Goal: Task Accomplishment & Management: Manage account settings

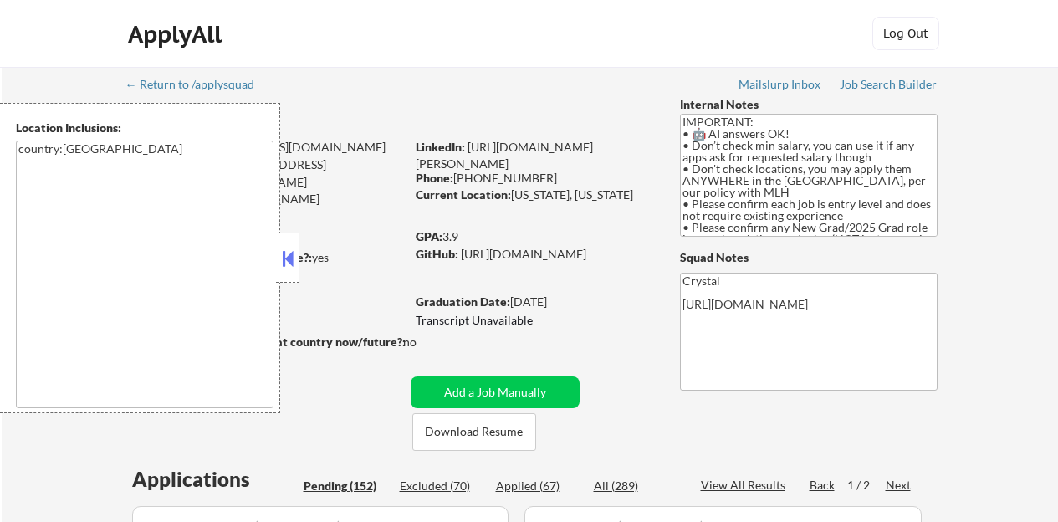
select select ""pending""
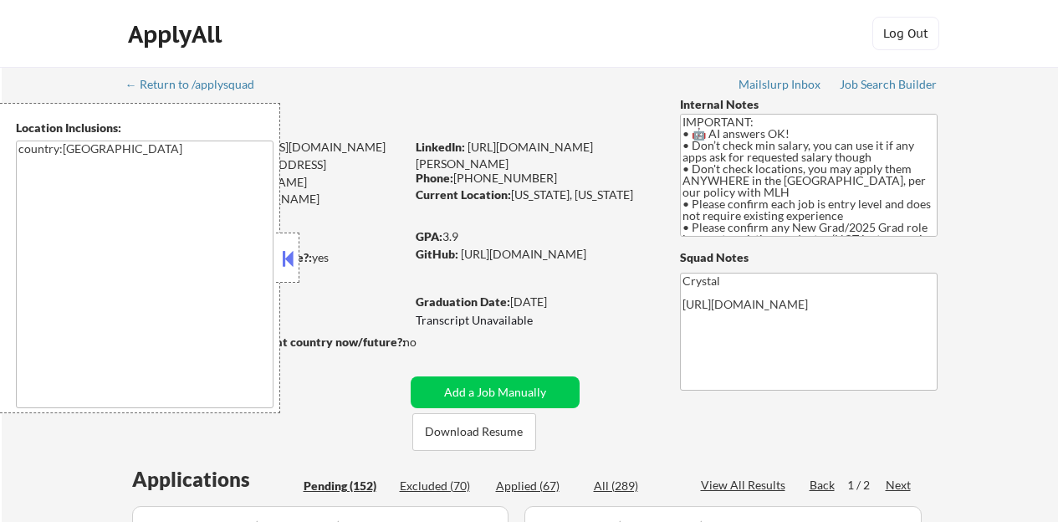
select select ""pending""
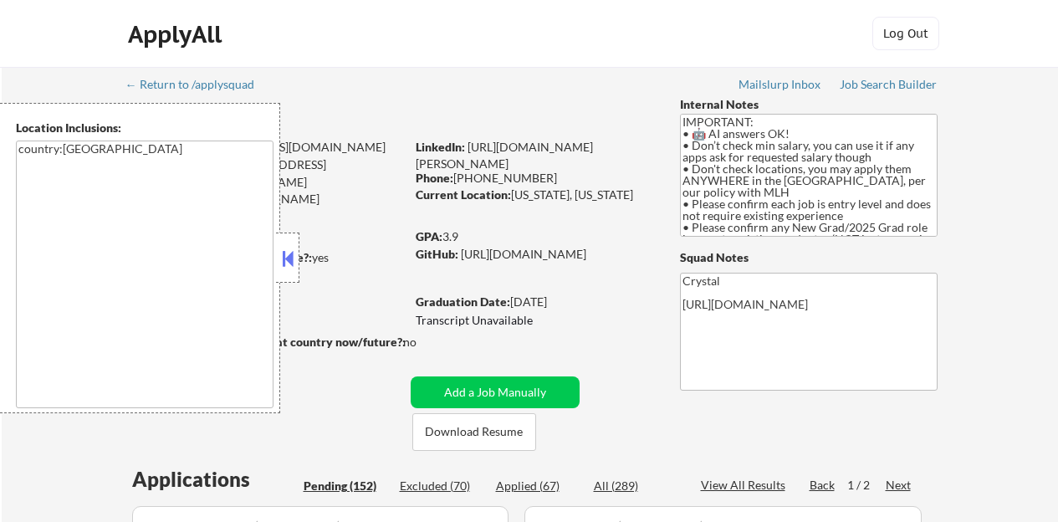
select select ""pending""
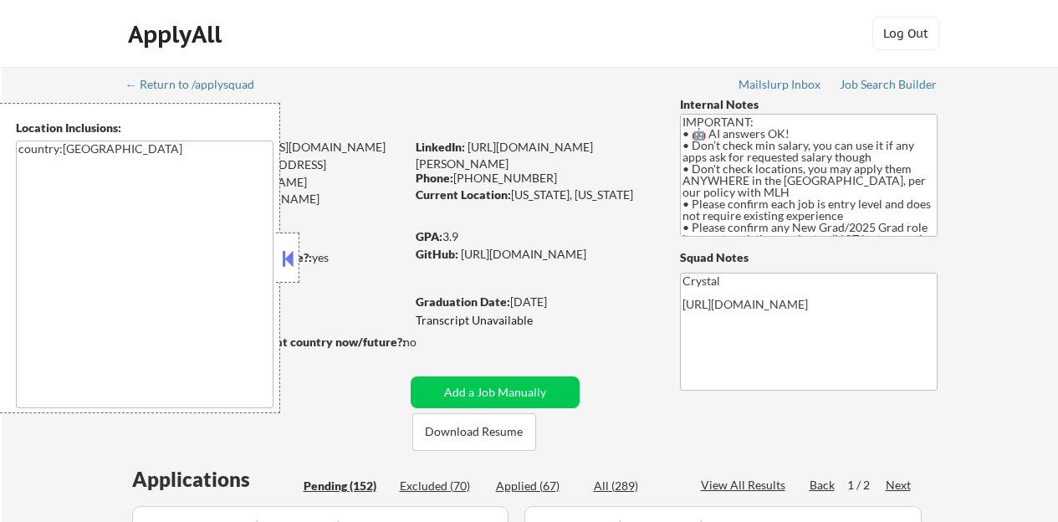
select select ""pending""
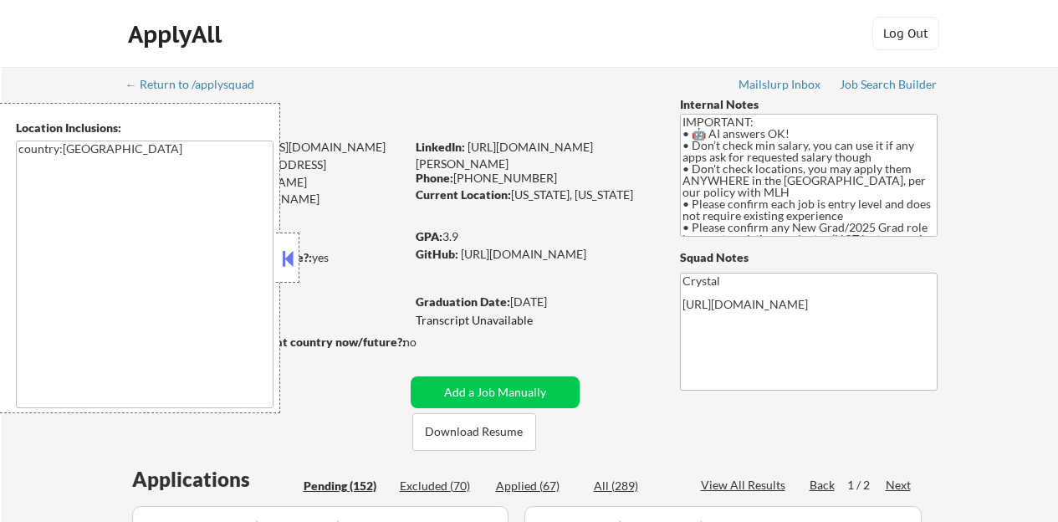
select select ""pending""
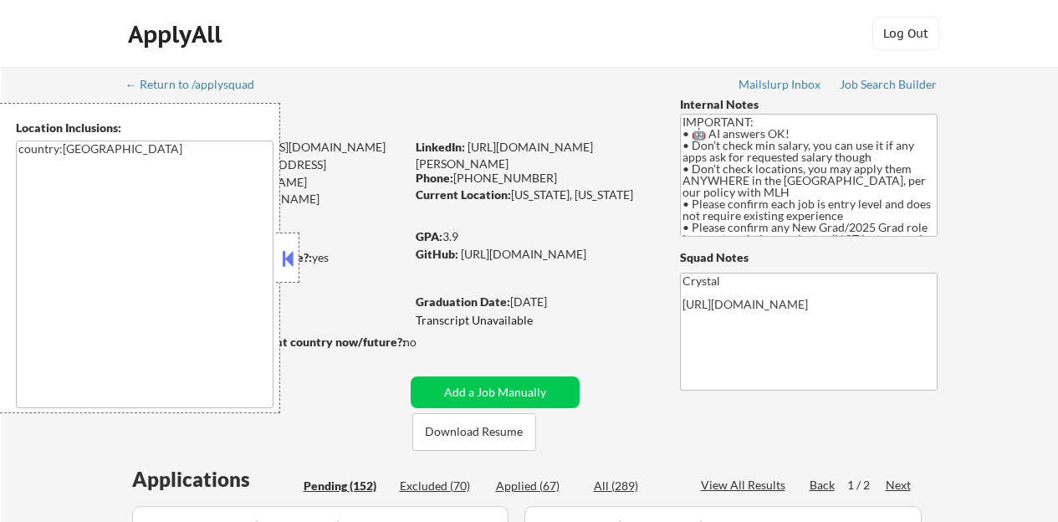
select select ""pending""
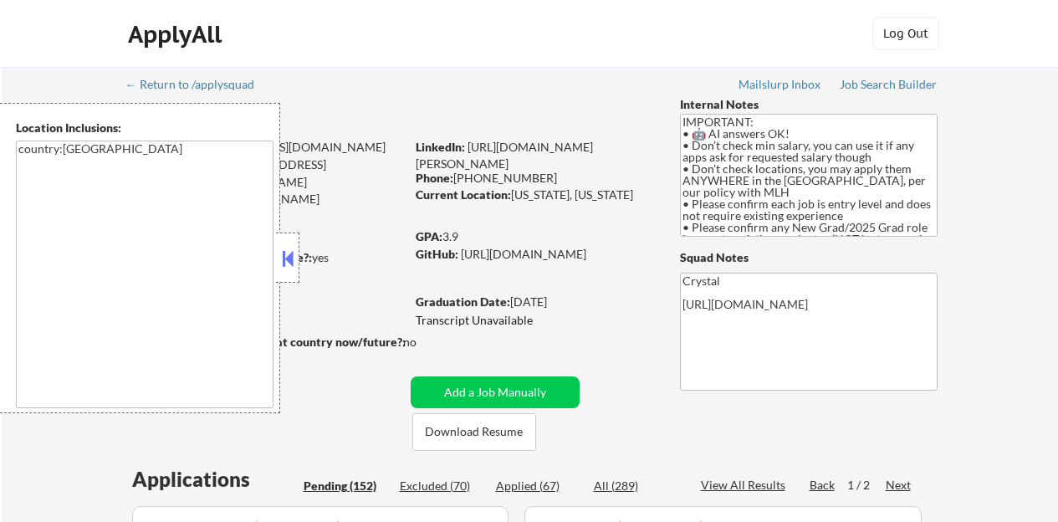
select select ""pending""
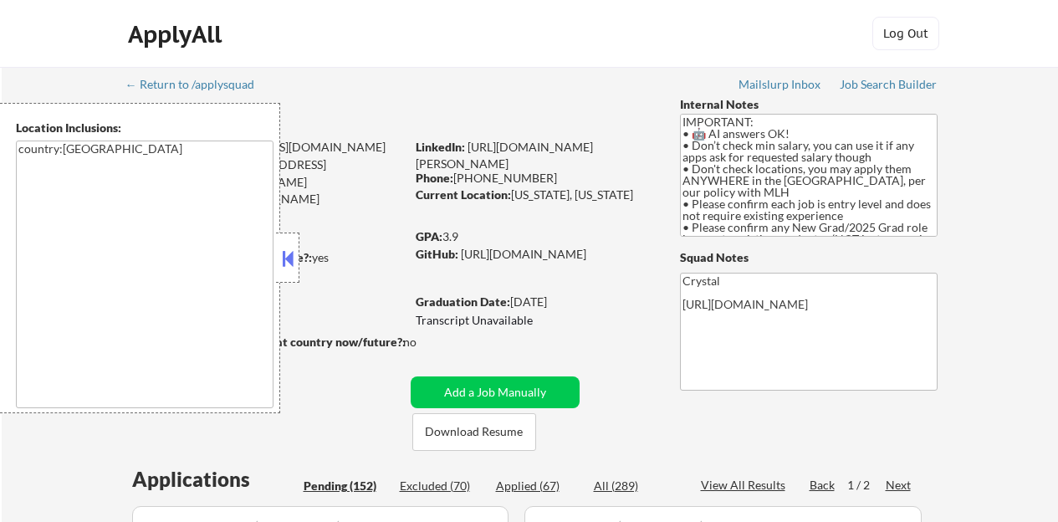
select select ""pending""
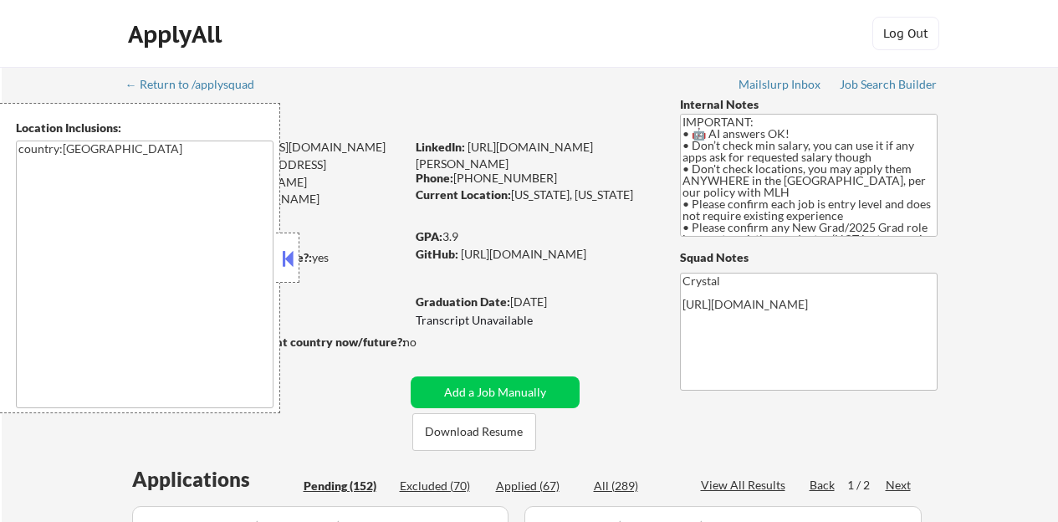
select select ""pending""
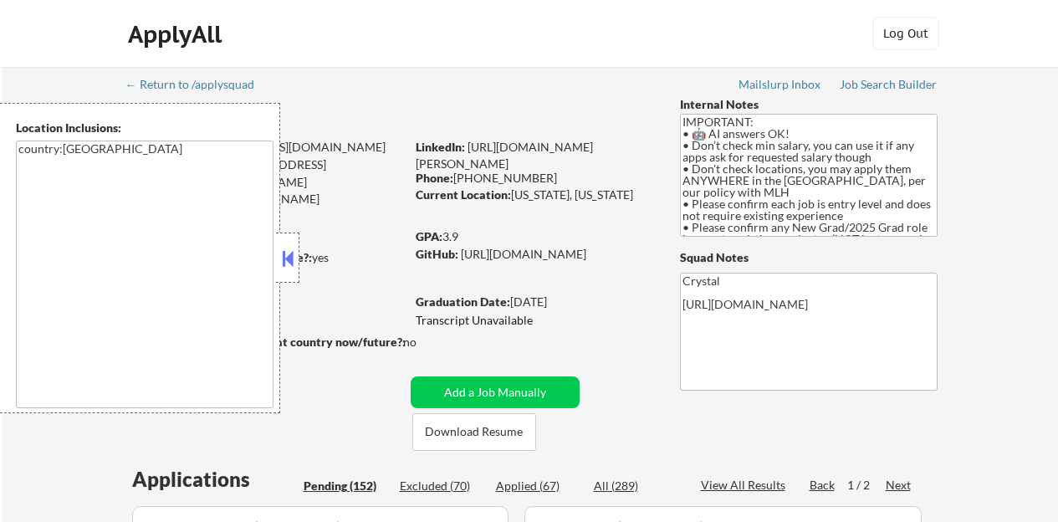
select select ""pending""
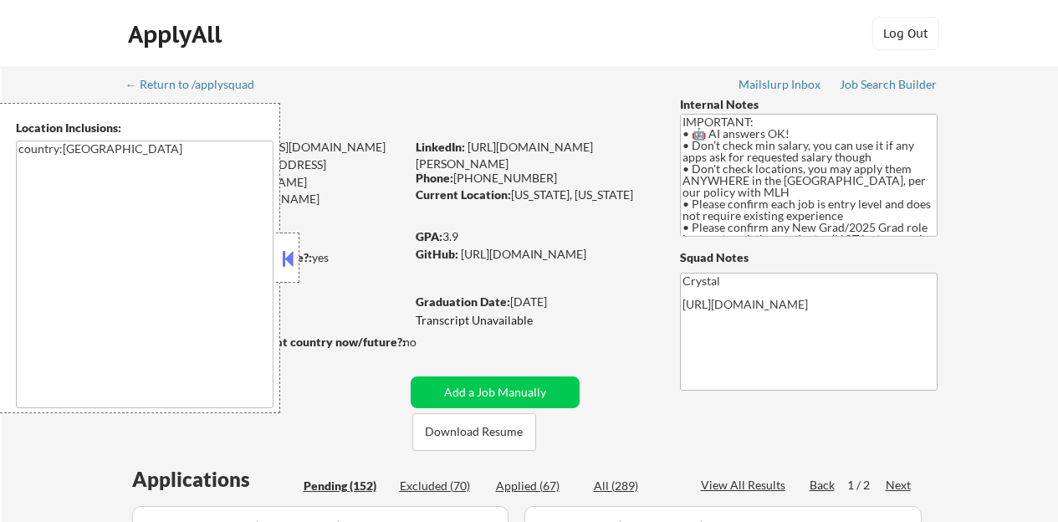
select select ""pending""
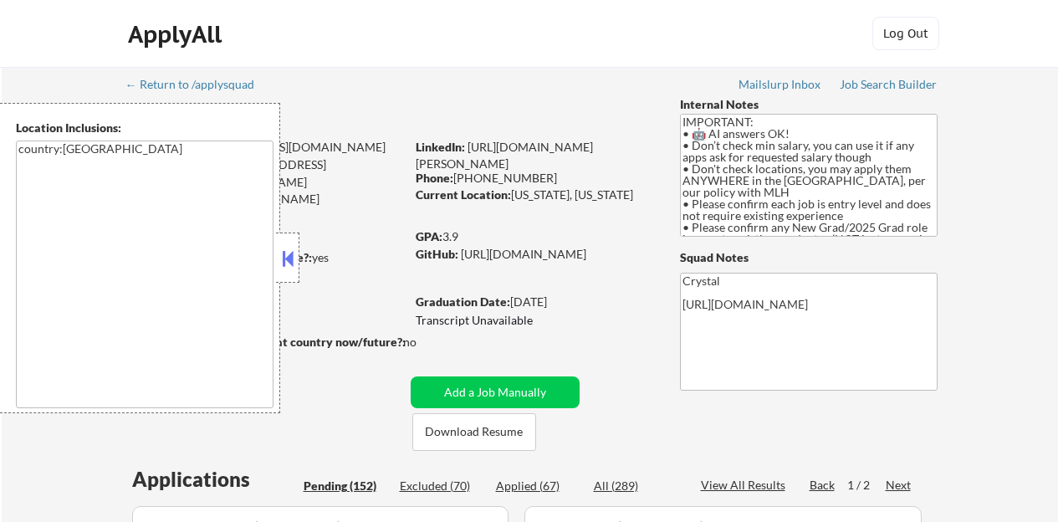
select select ""pending""
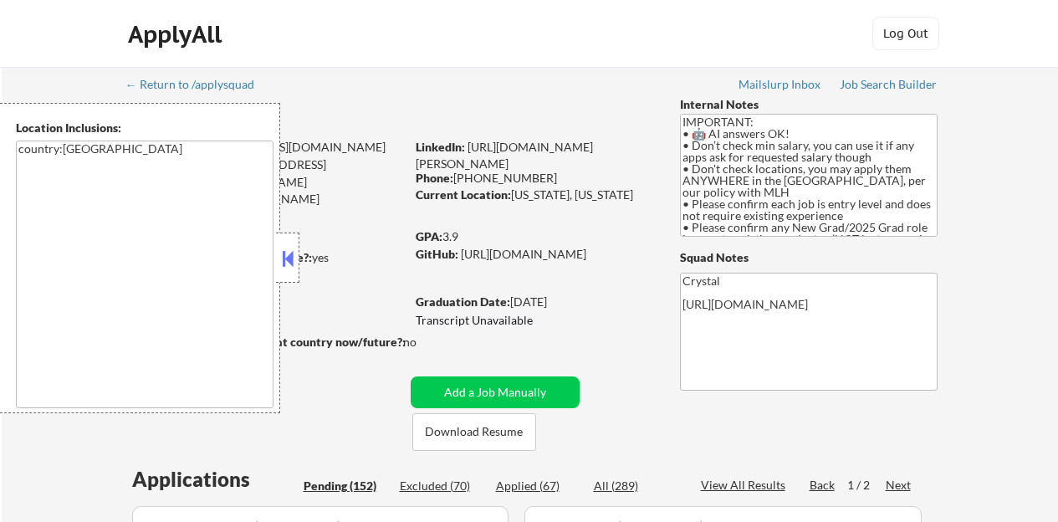
select select ""pending""
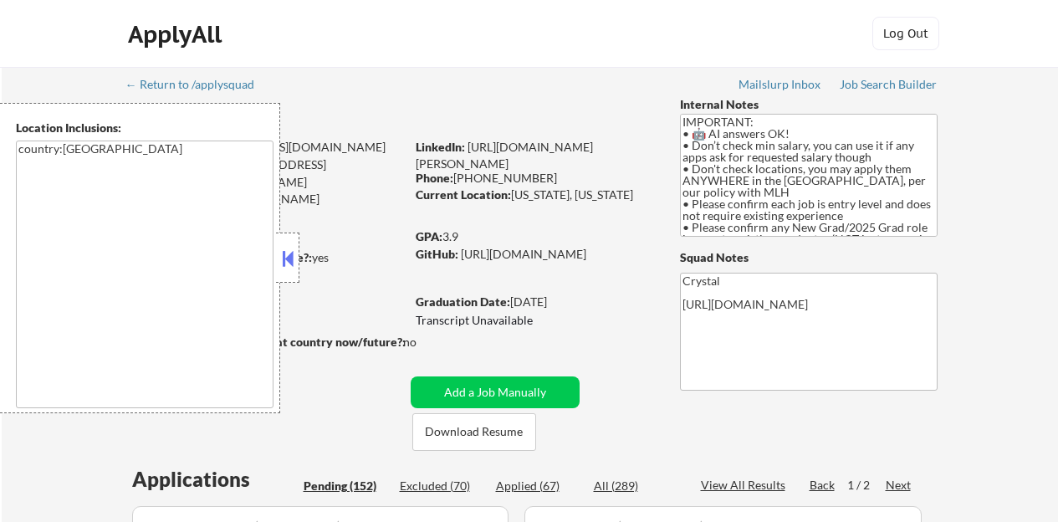
select select ""pending""
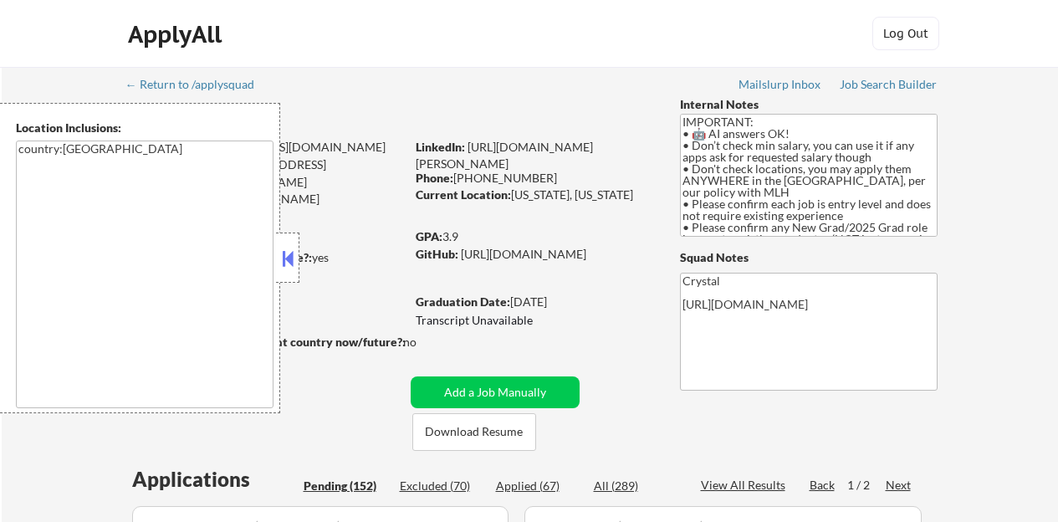
select select ""pending""
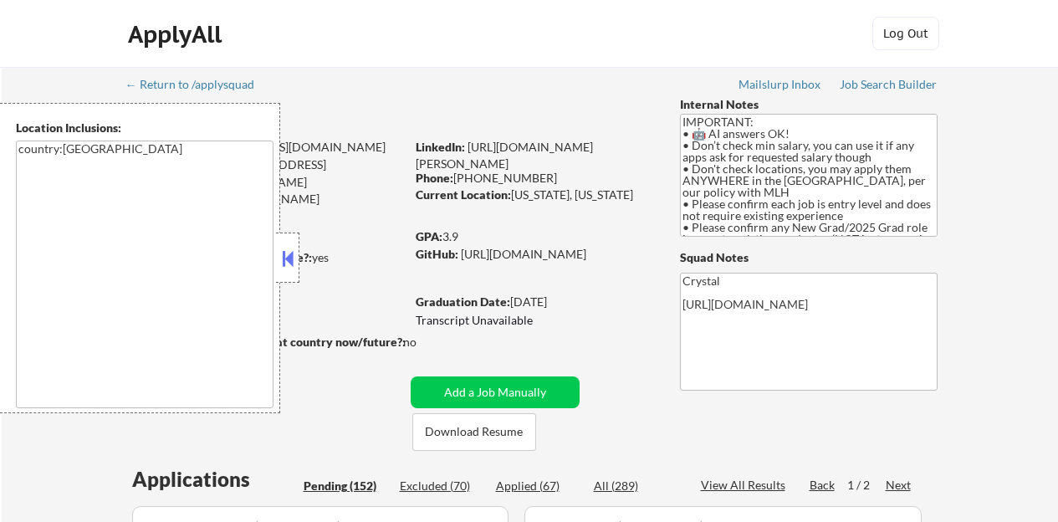
select select ""pending""
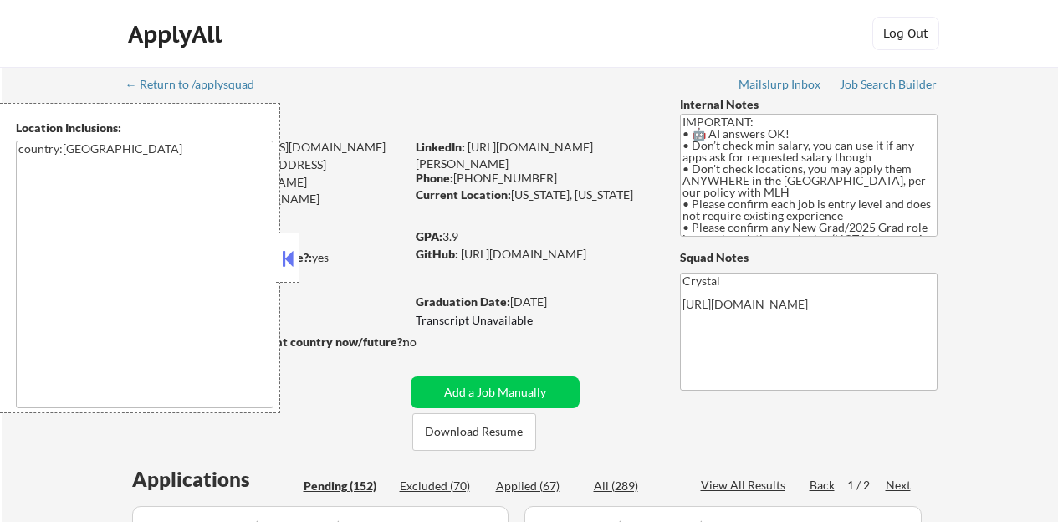
select select ""pending""
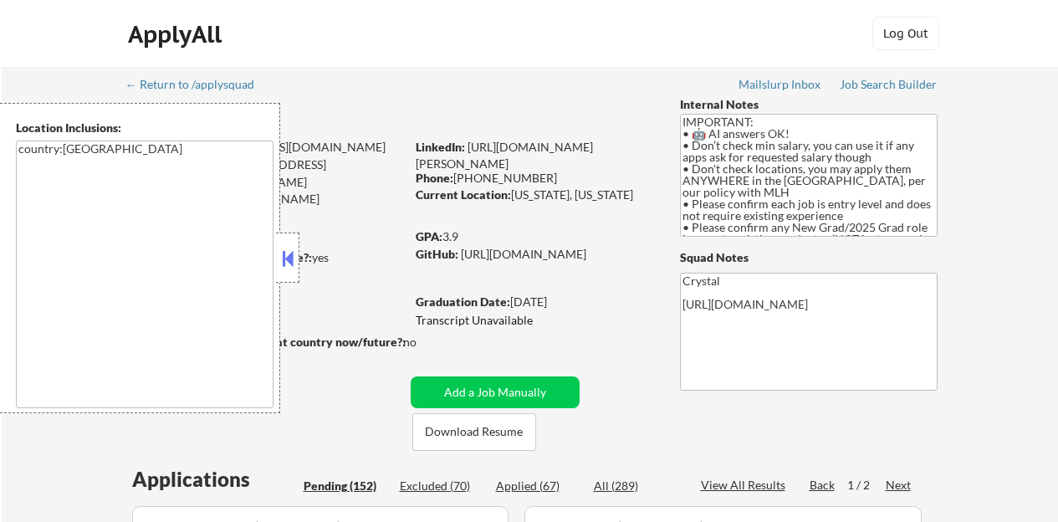
select select ""pending""
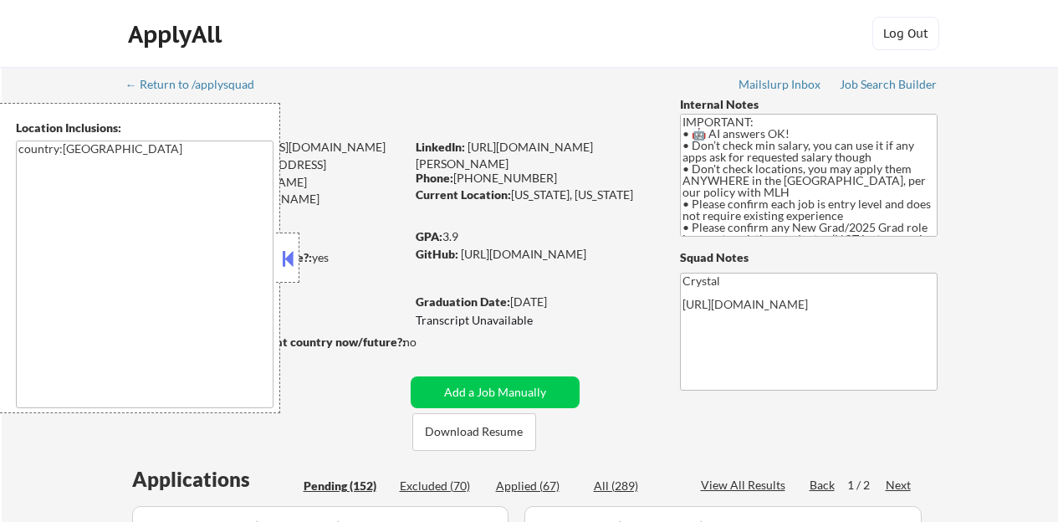
select select ""pending""
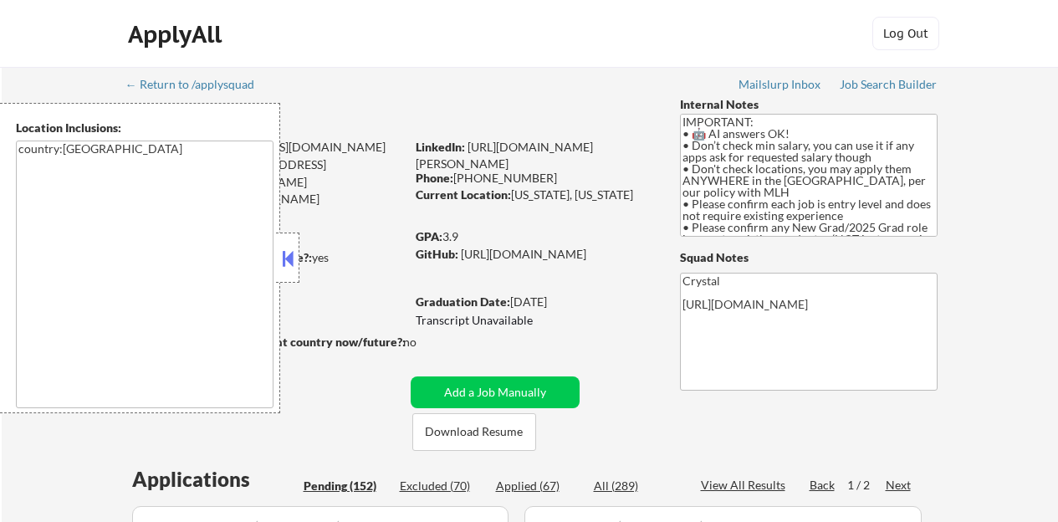
select select ""pending""
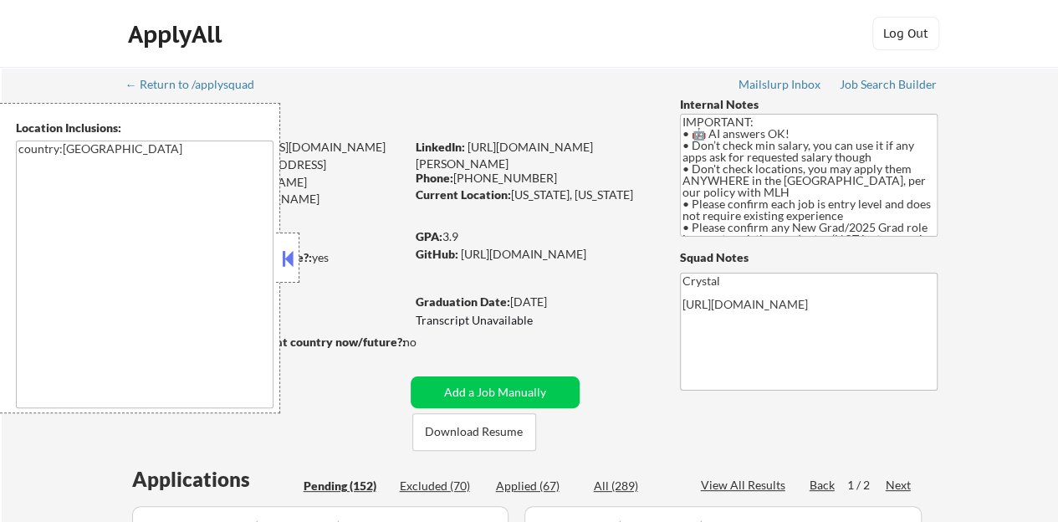
scroll to position [84, 0]
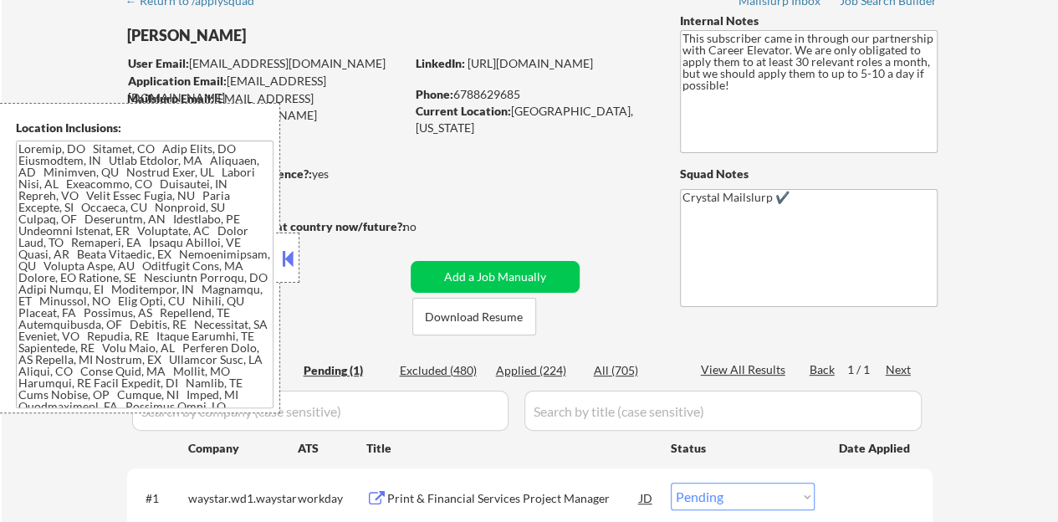
click at [300, 251] on div at bounding box center [268, 245] width 283 height 18
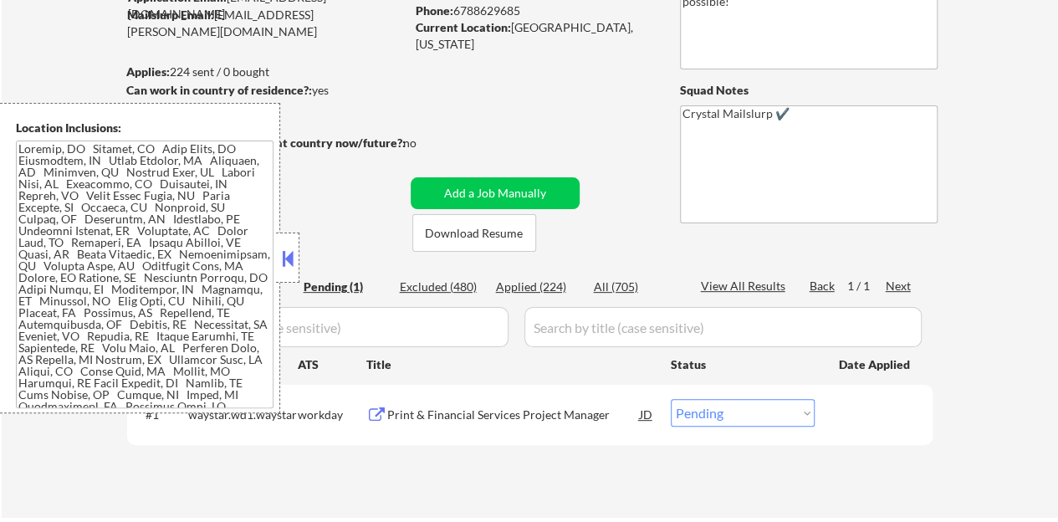
click at [286, 255] on button at bounding box center [288, 258] width 18 height 25
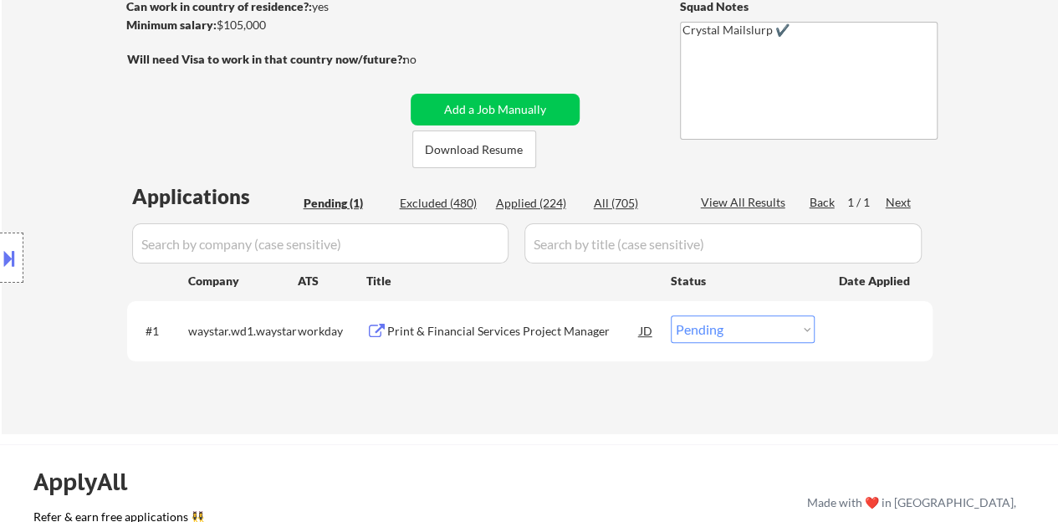
scroll to position [335, 0]
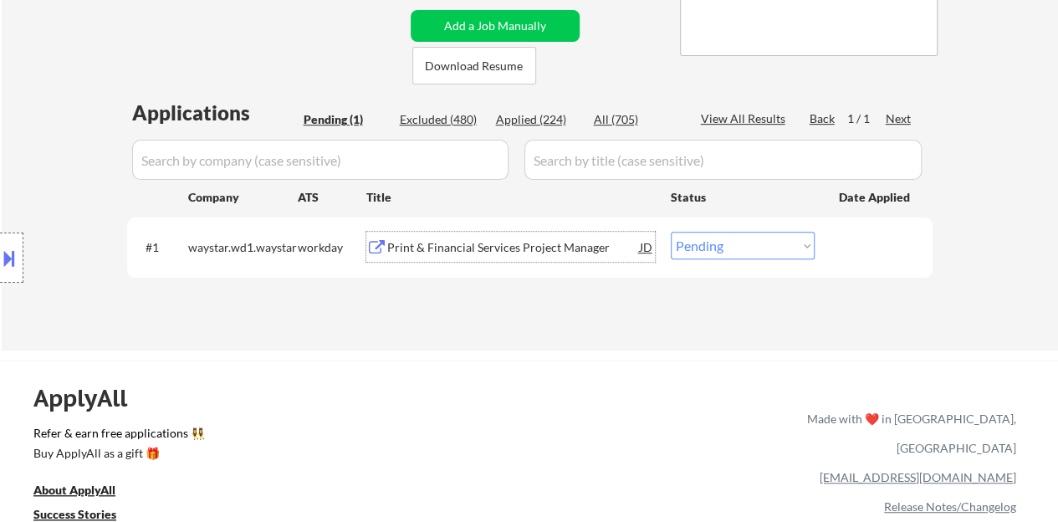
click at [443, 243] on div "Print & Financial Services Project Manager" at bounding box center [513, 247] width 253 height 17
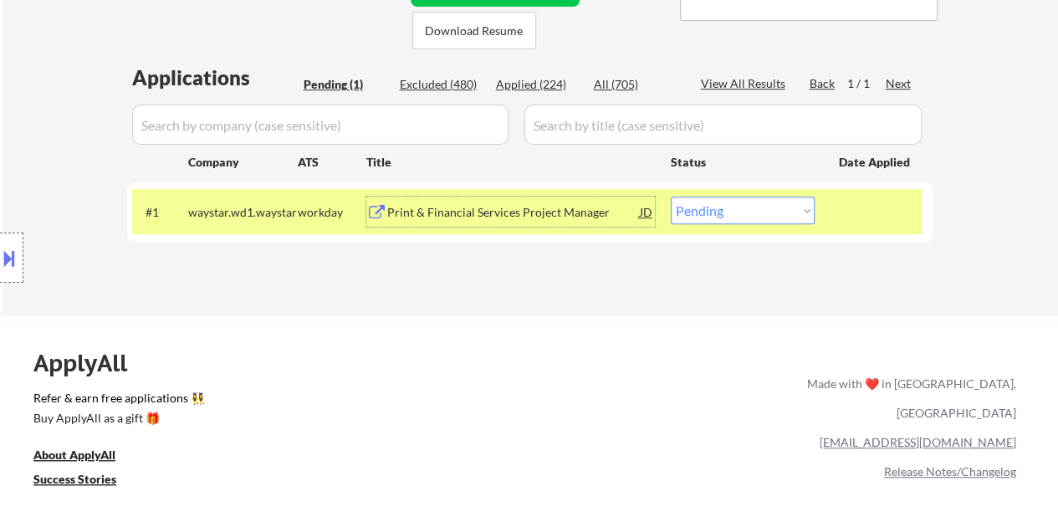
scroll to position [418, 0]
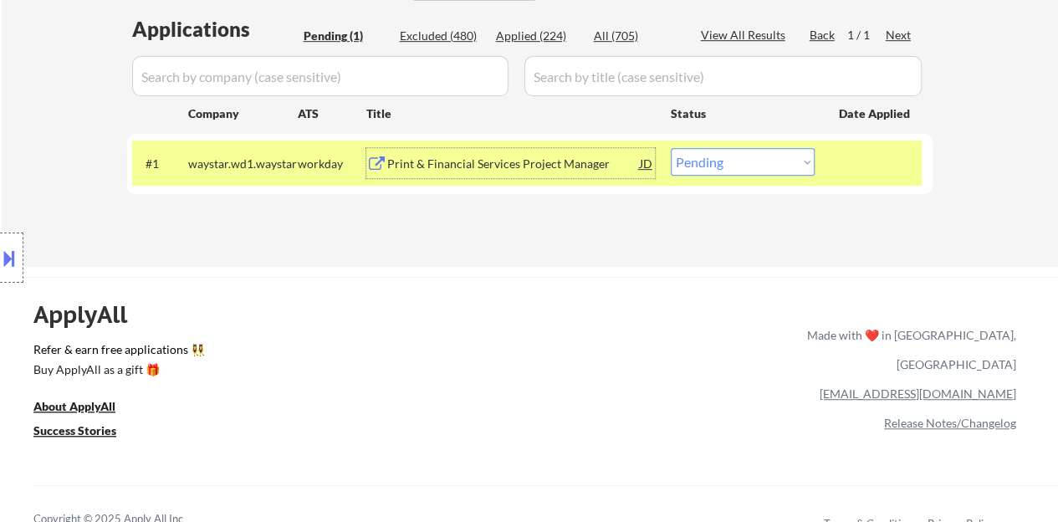
click at [739, 159] on select "Choose an option... Pending Applied Excluded (Questions) Excluded (Expired) Exc…" at bounding box center [743, 162] width 144 height 28
select select ""excluded__bad_match_""
click at [671, 148] on select "Choose an option... Pending Applied Excluded (Questions) Excluded (Expired) Exc…" at bounding box center [743, 162] width 144 height 28
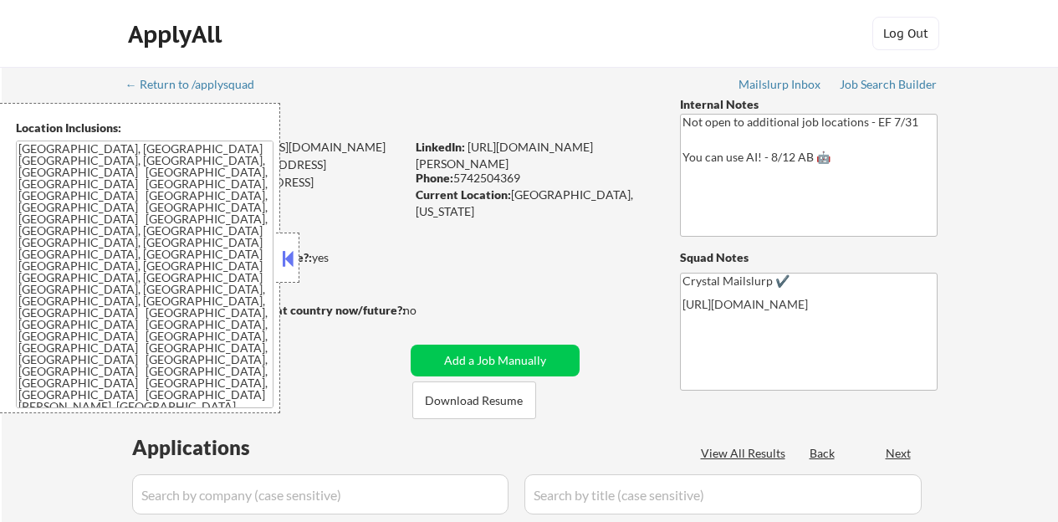
select select ""pending""
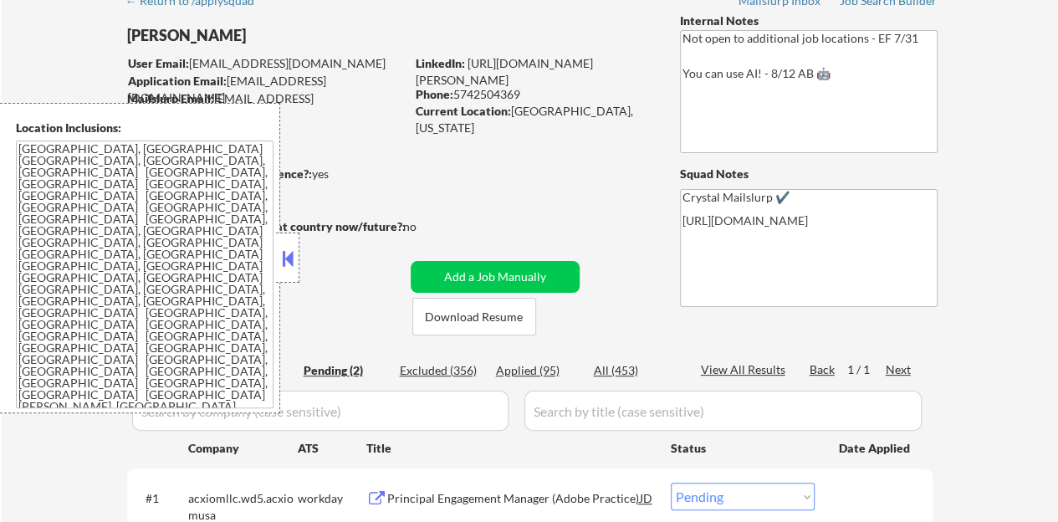
click at [289, 255] on button at bounding box center [288, 258] width 18 height 25
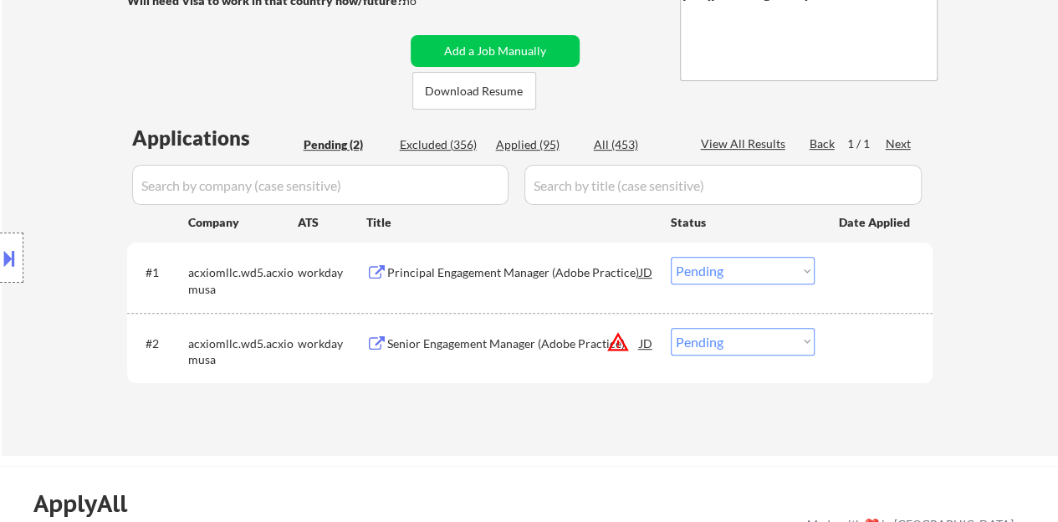
scroll to position [335, 0]
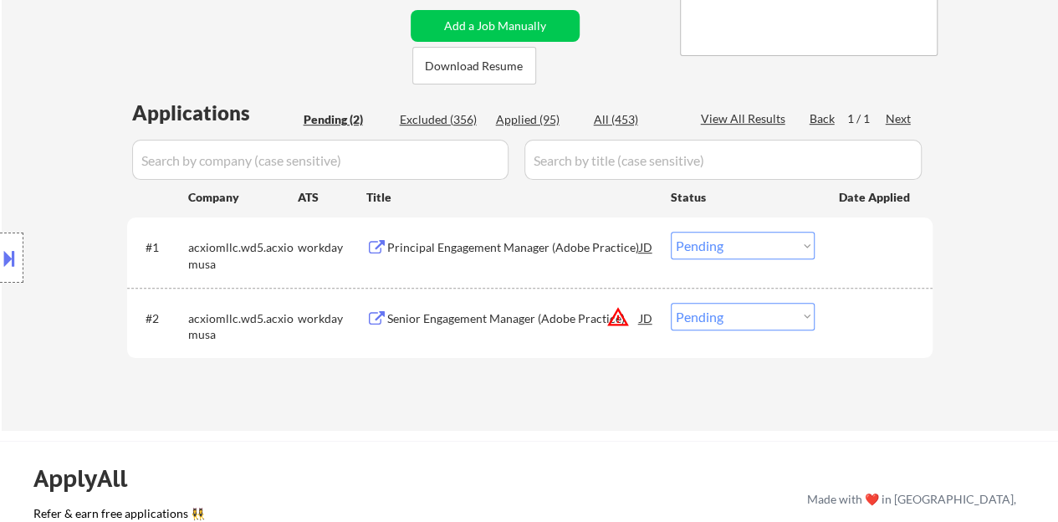
click at [480, 251] on div "Principal Engagement Manager (Adobe Practice)" at bounding box center [513, 247] width 253 height 17
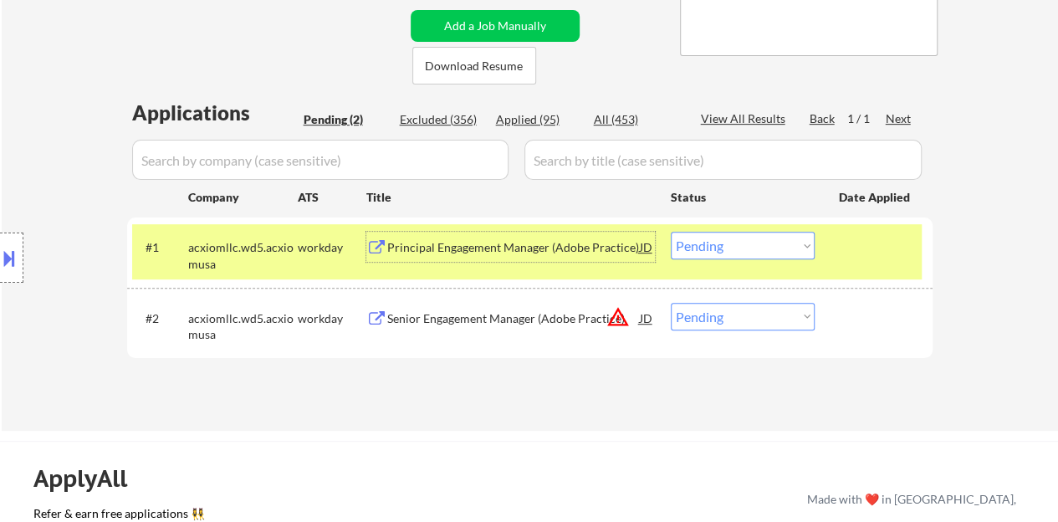
click at [705, 235] on select "Choose an option... Pending Applied Excluded (Questions) Excluded (Expired) Exc…" at bounding box center [743, 246] width 144 height 28
click at [671, 232] on select "Choose an option... Pending Applied Excluded (Questions) Excluded (Expired) Exc…" at bounding box center [743, 246] width 144 height 28
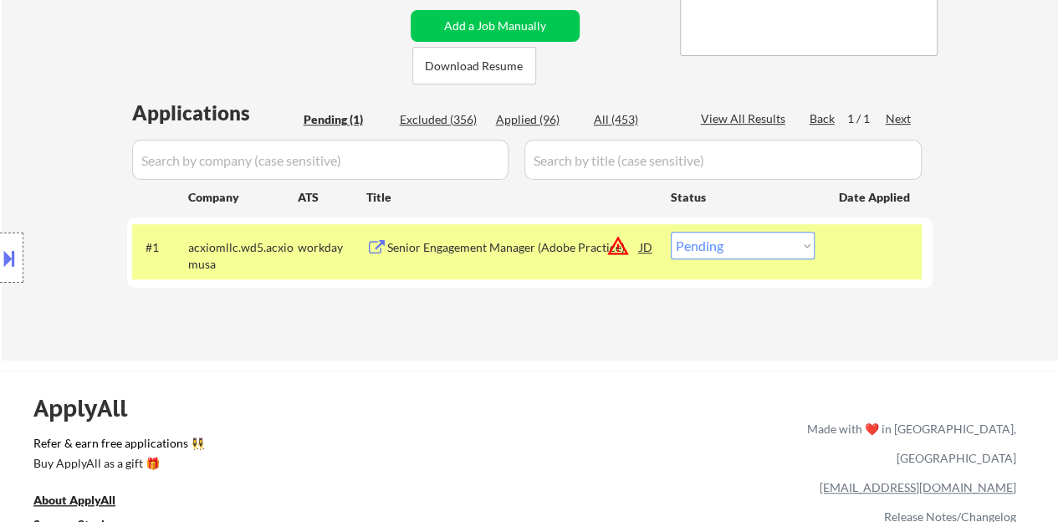
click at [454, 243] on div "Senior Engagement Manager (Adobe Practice)" at bounding box center [513, 247] width 253 height 17
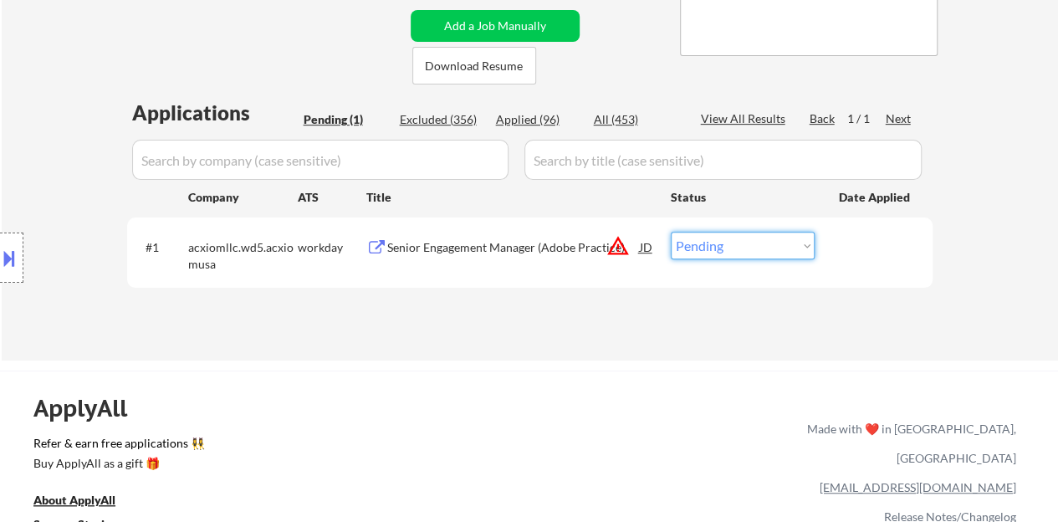
click at [695, 237] on select "Choose an option... Pending Applied Excluded (Questions) Excluded (Expired) Exc…" at bounding box center [743, 246] width 144 height 28
select select ""excluded__other_""
click at [671, 232] on select "Choose an option... Pending Applied Excluded (Questions) Excluded (Expired) Exc…" at bounding box center [743, 246] width 144 height 28
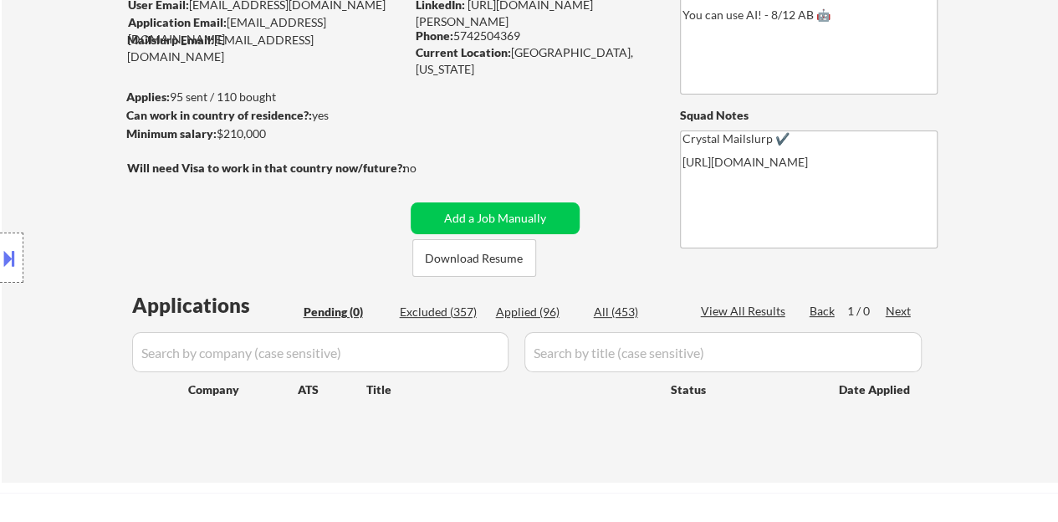
scroll to position [167, 0]
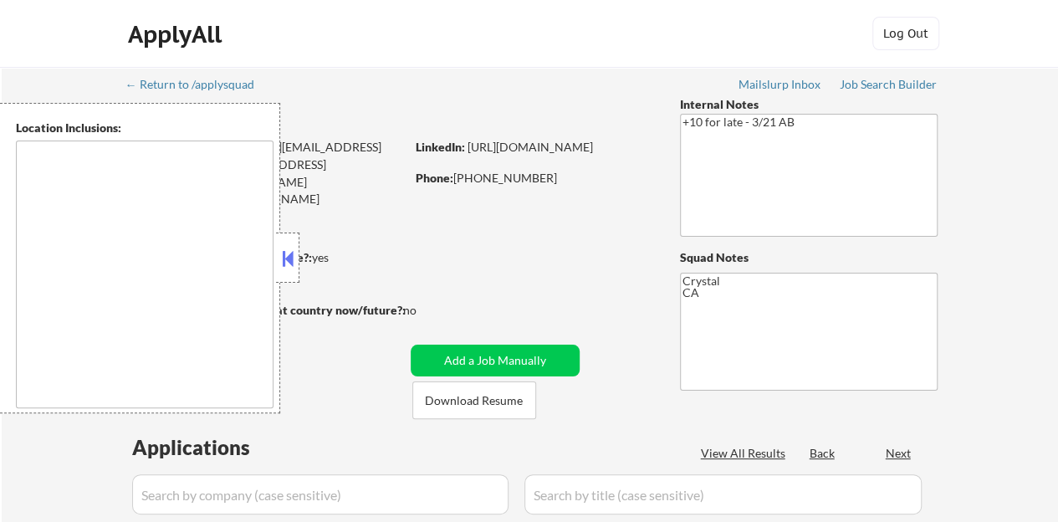
type textarea "[GEOGRAPHIC_DATA], [GEOGRAPHIC_DATA] [GEOGRAPHIC_DATA], [GEOGRAPHIC_DATA] [GEOG…"
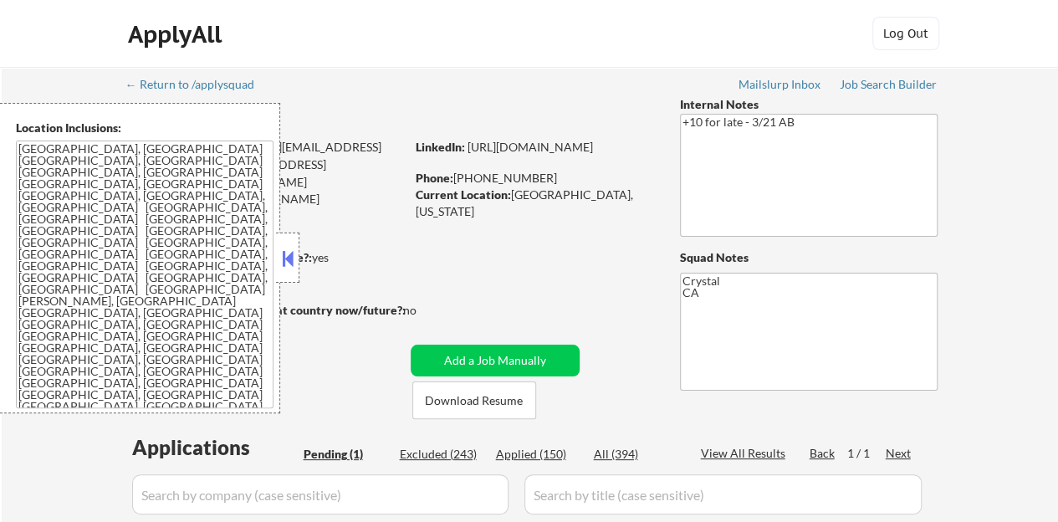
click at [293, 252] on button at bounding box center [288, 258] width 18 height 25
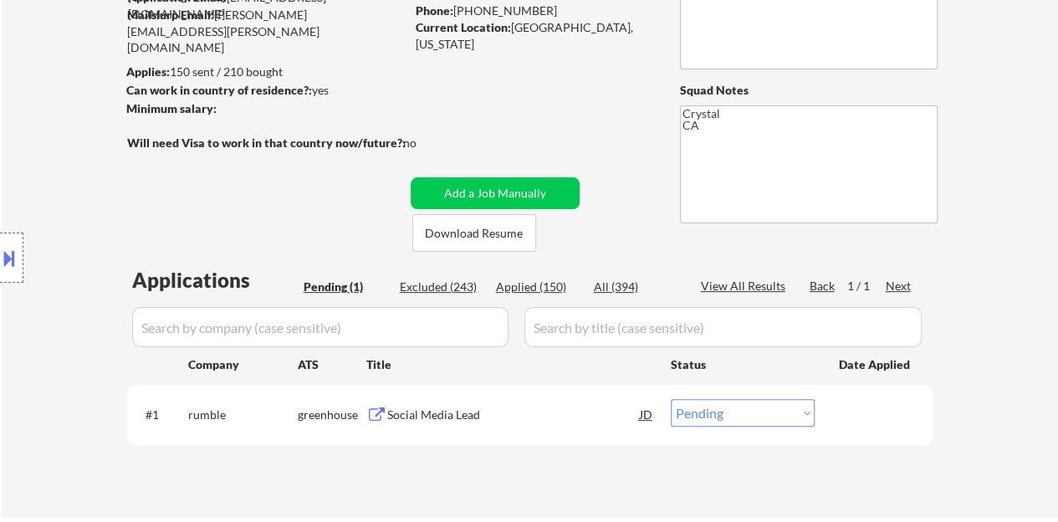
scroll to position [251, 0]
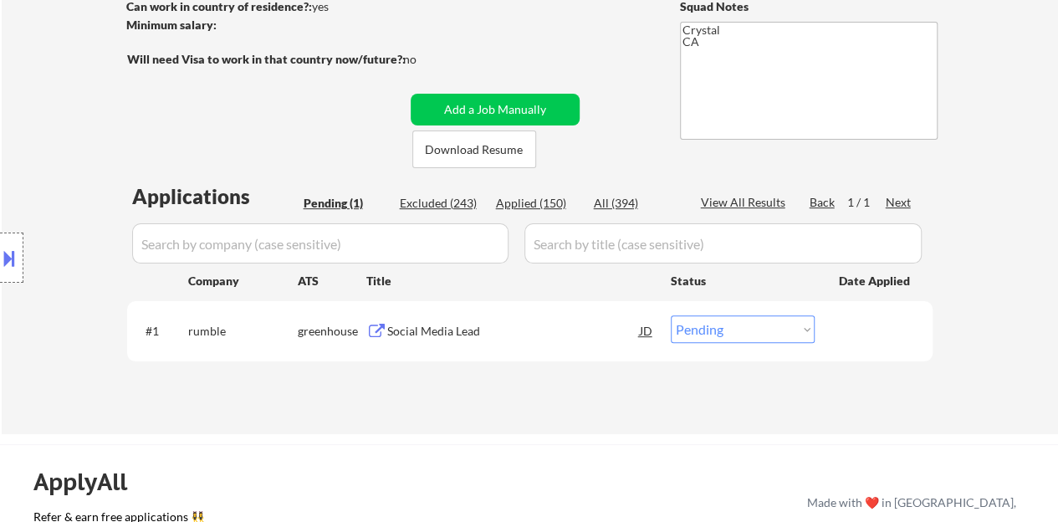
click at [383, 325] on button at bounding box center [376, 332] width 21 height 16
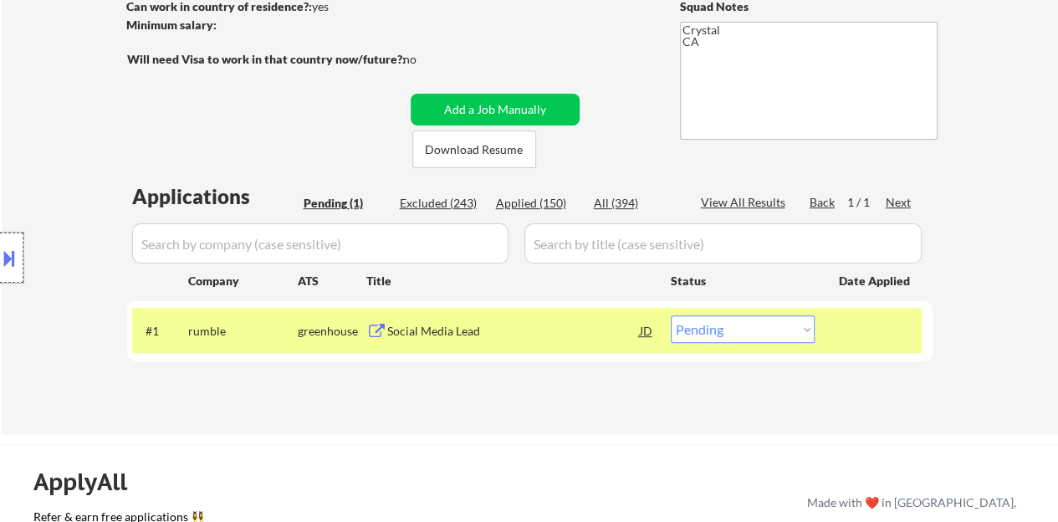
click at [13, 233] on div at bounding box center [11, 258] width 23 height 50
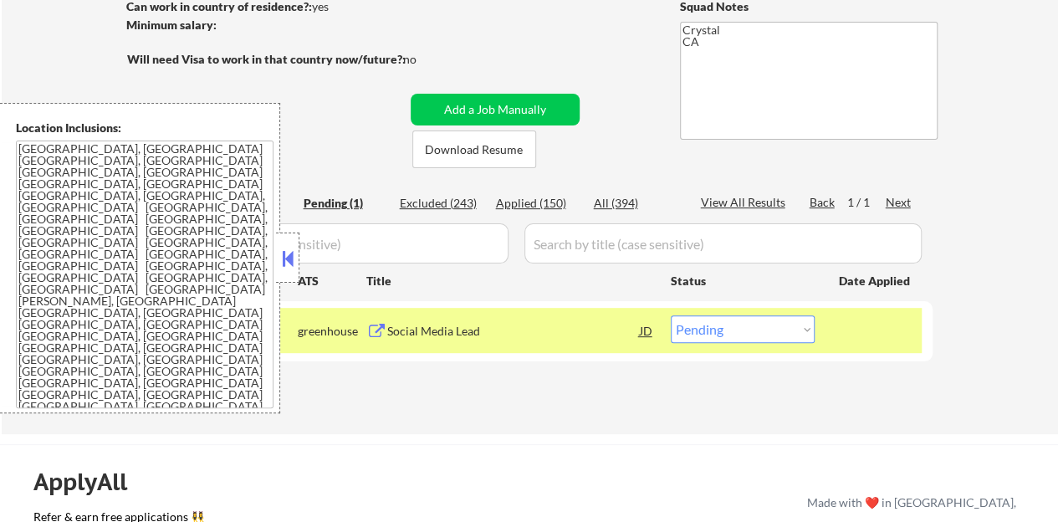
click at [283, 251] on button at bounding box center [288, 258] width 18 height 25
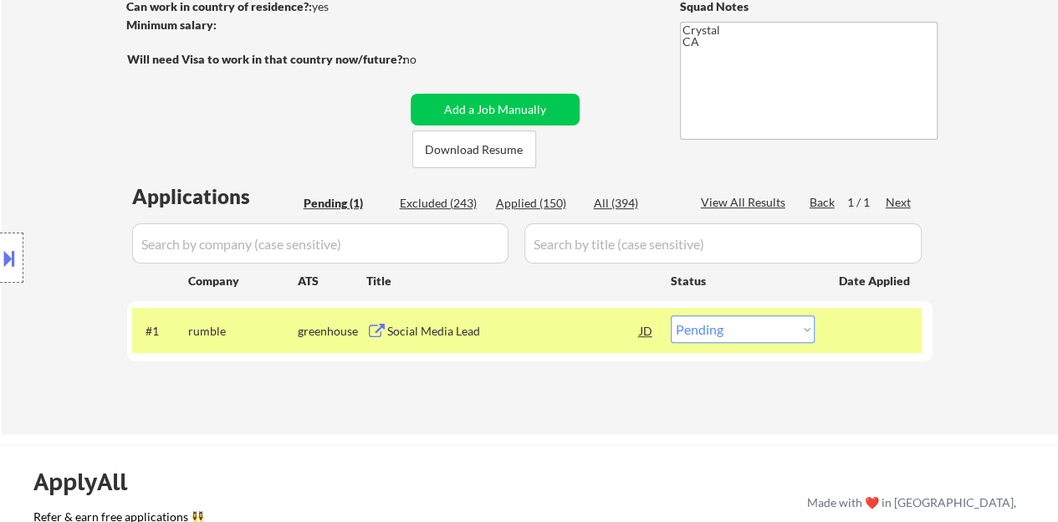
click at [725, 326] on select "Choose an option... Pending Applied Excluded (Questions) Excluded (Expired) Exc…" at bounding box center [743, 329] width 144 height 28
select select ""excluded__location_""
click at [671, 315] on select "Choose an option... Pending Applied Excluded (Questions) Excluded (Expired) Exc…" at bounding box center [743, 329] width 144 height 28
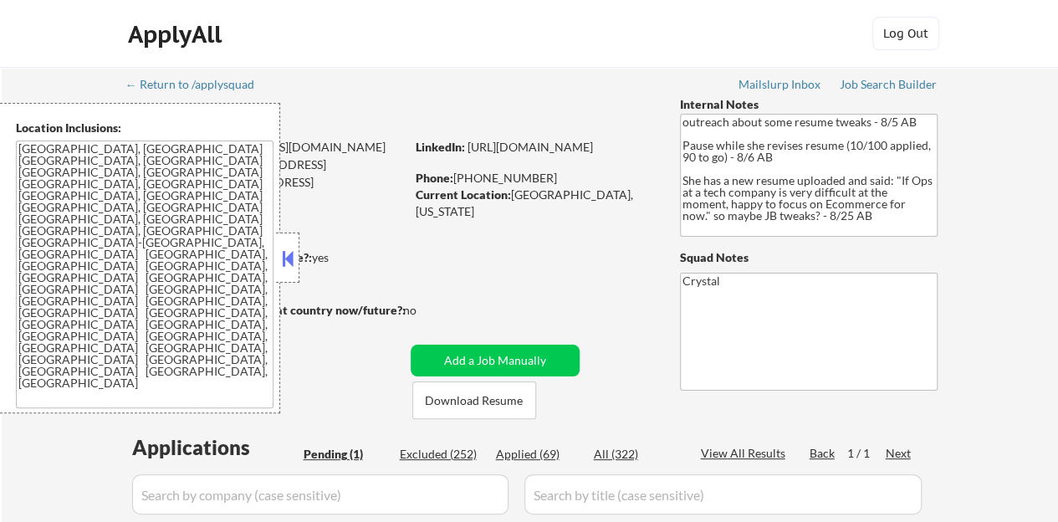
click at [279, 252] on button at bounding box center [288, 258] width 18 height 25
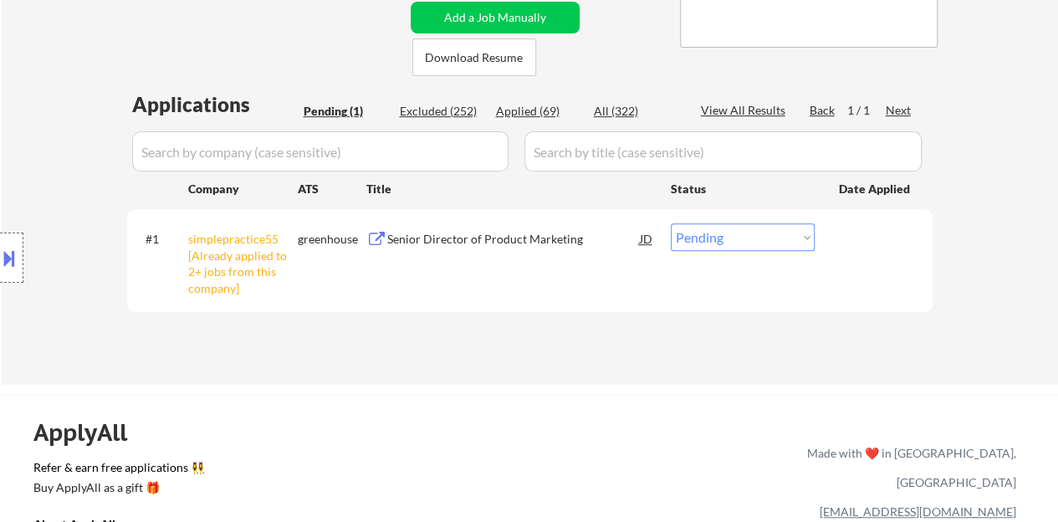
scroll to position [251, 0]
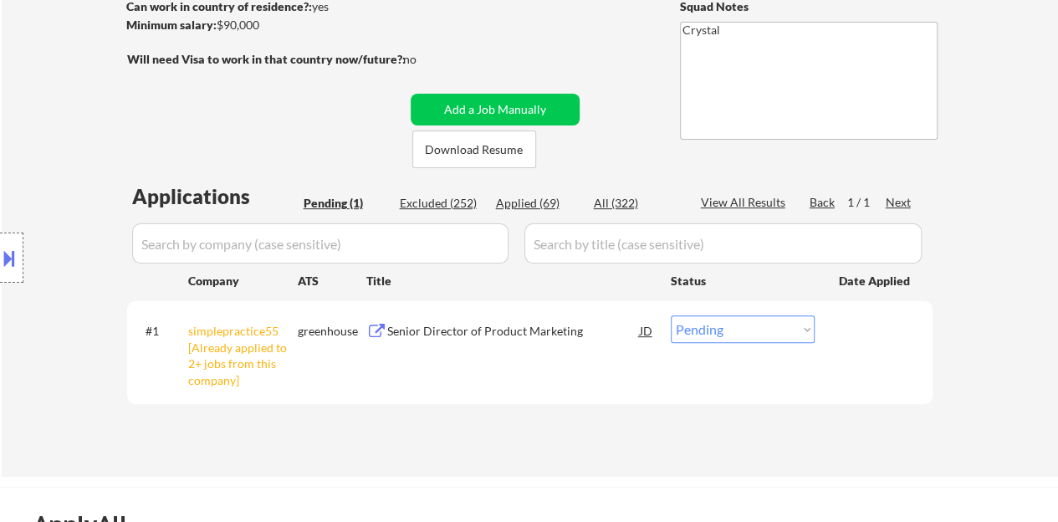
click at [689, 319] on select "Choose an option... Pending Applied Excluded (Questions) Excluded (Expired) Exc…" at bounding box center [743, 329] width 144 height 28
select select ""excluded__other_""
click at [671, 315] on select "Choose an option... Pending Applied Excluded (Questions) Excluded (Expired) Exc…" at bounding box center [743, 329] width 144 height 28
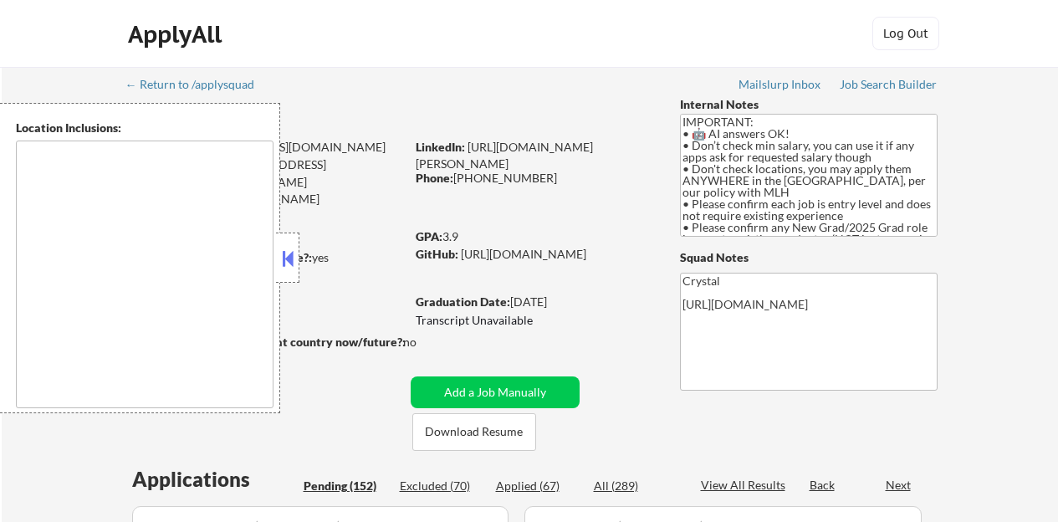
type textarea "country:[GEOGRAPHIC_DATA]"
click at [295, 249] on button at bounding box center [288, 258] width 18 height 25
select select ""pending""
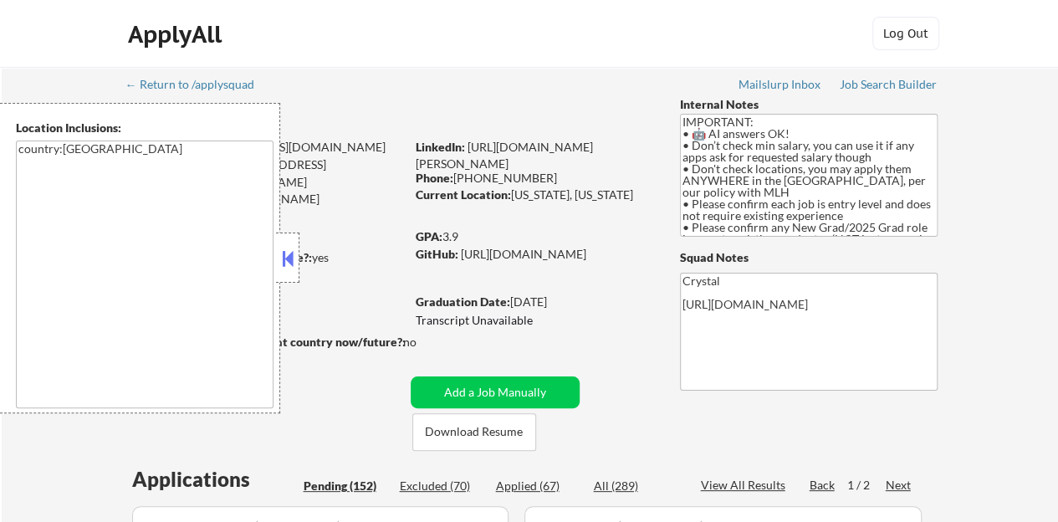
select select ""pending""
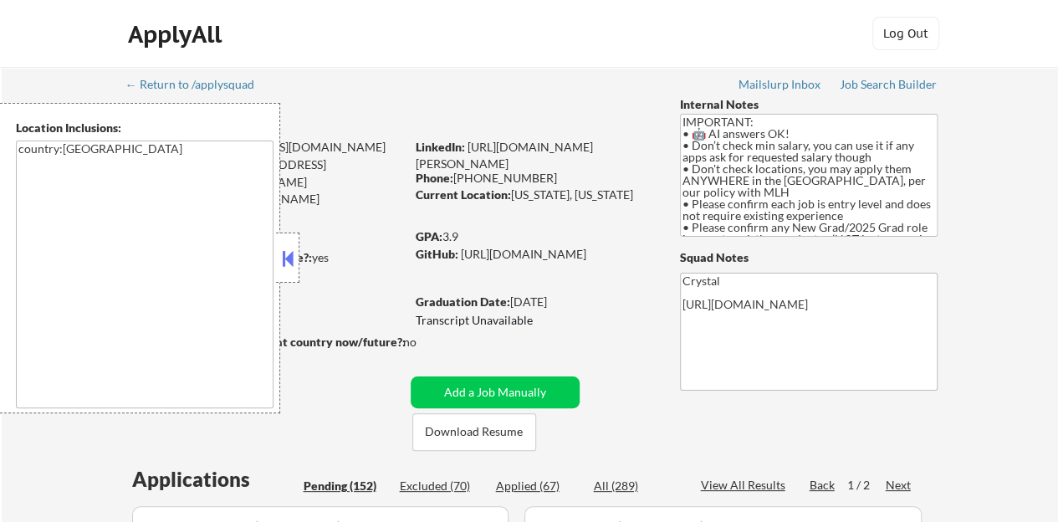
select select ""pending""
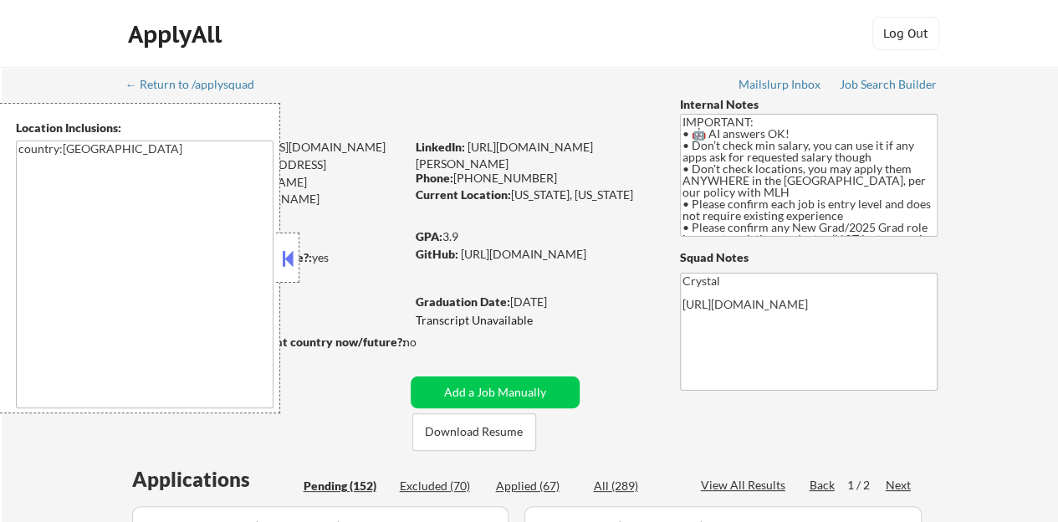
select select ""pending""
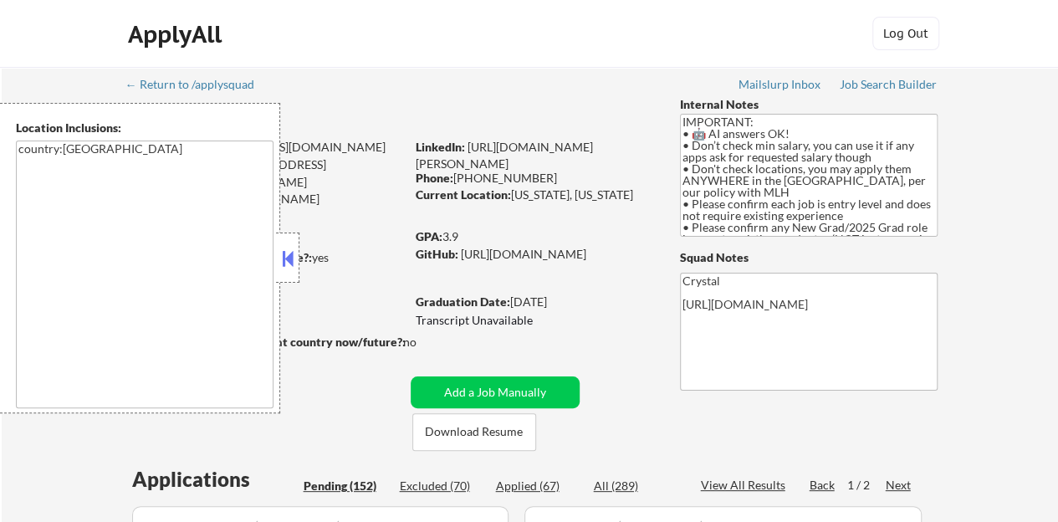
select select ""pending""
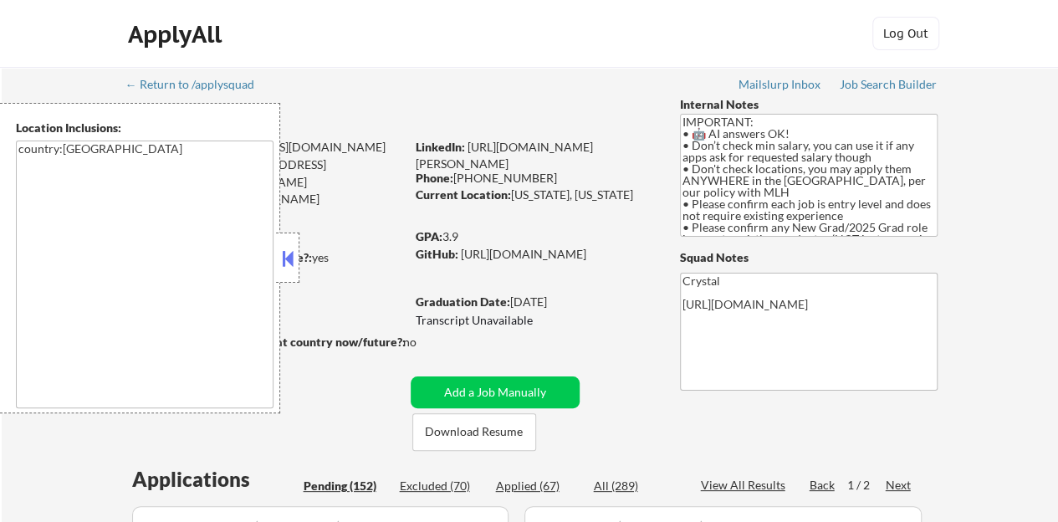
select select ""pending""
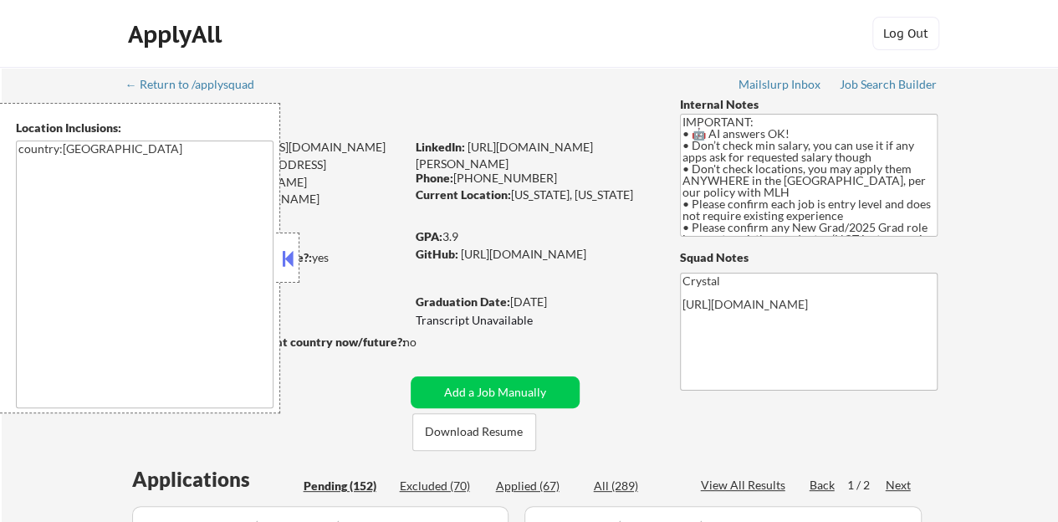
select select ""pending""
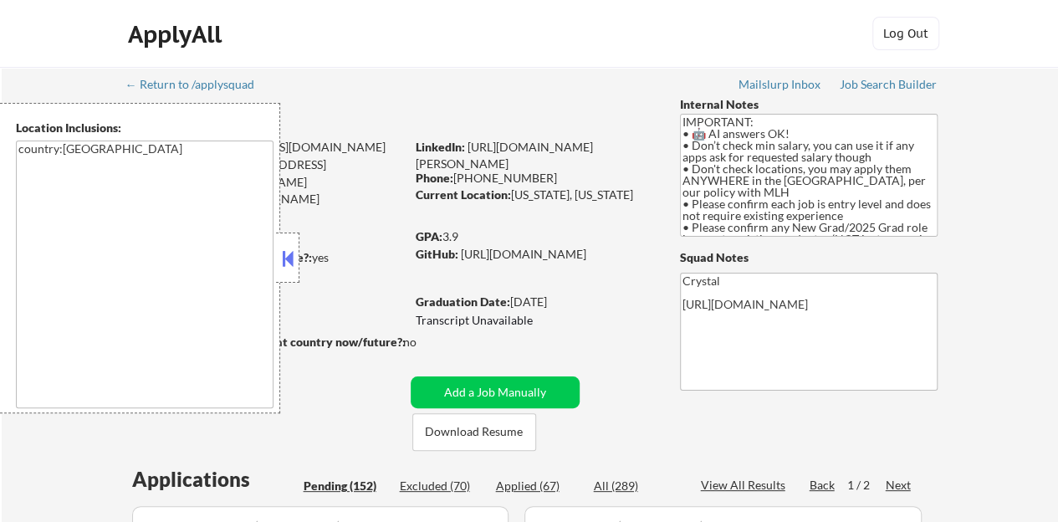
select select ""pending""
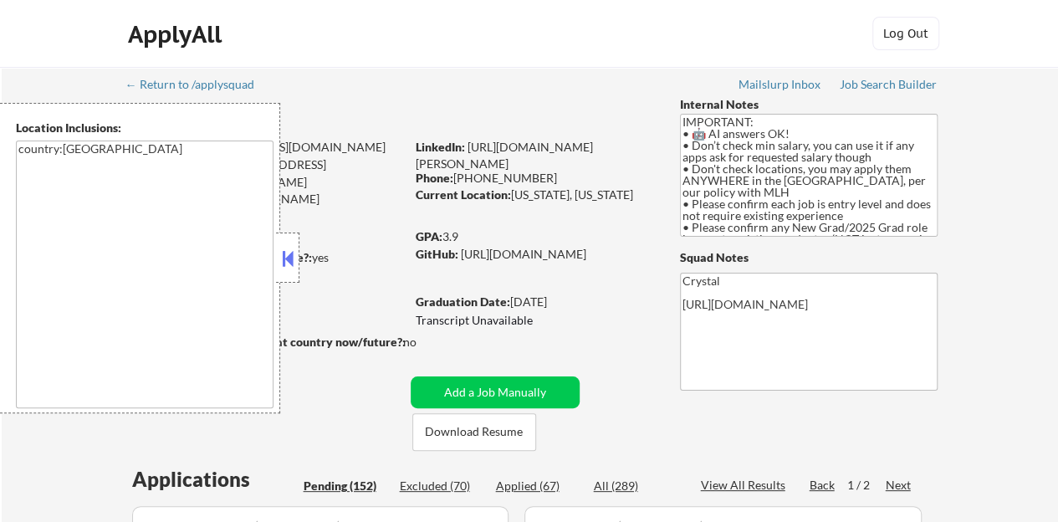
select select ""pending""
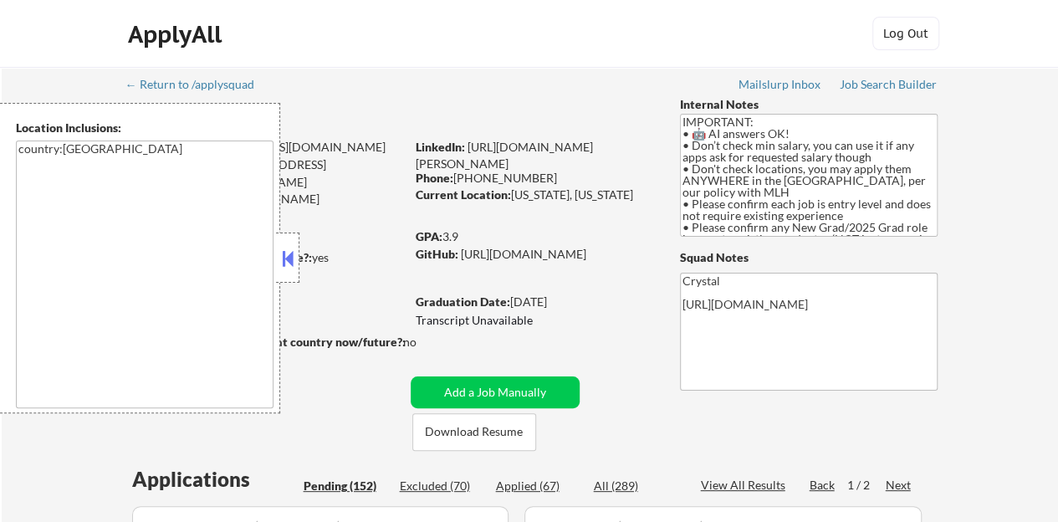
select select ""pending""
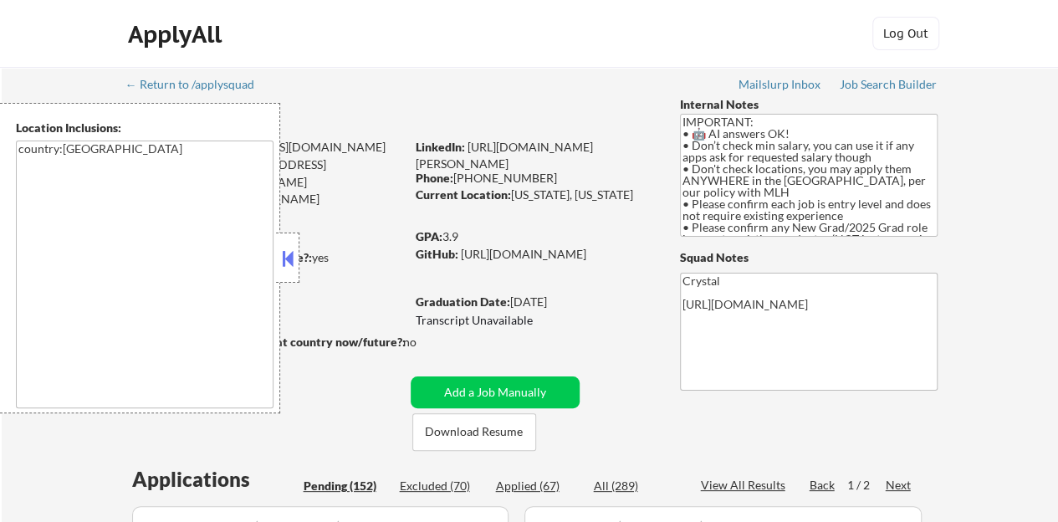
select select ""pending""
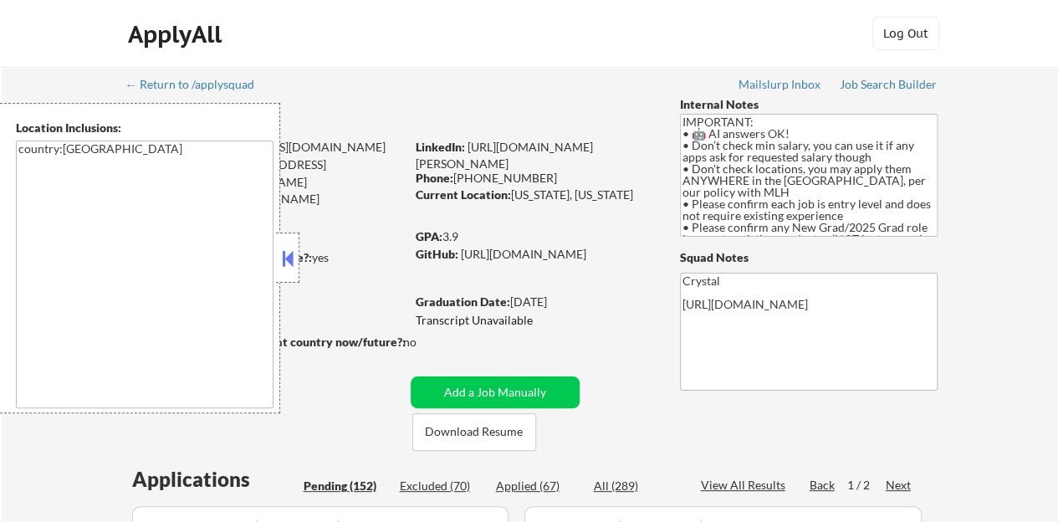
select select ""pending""
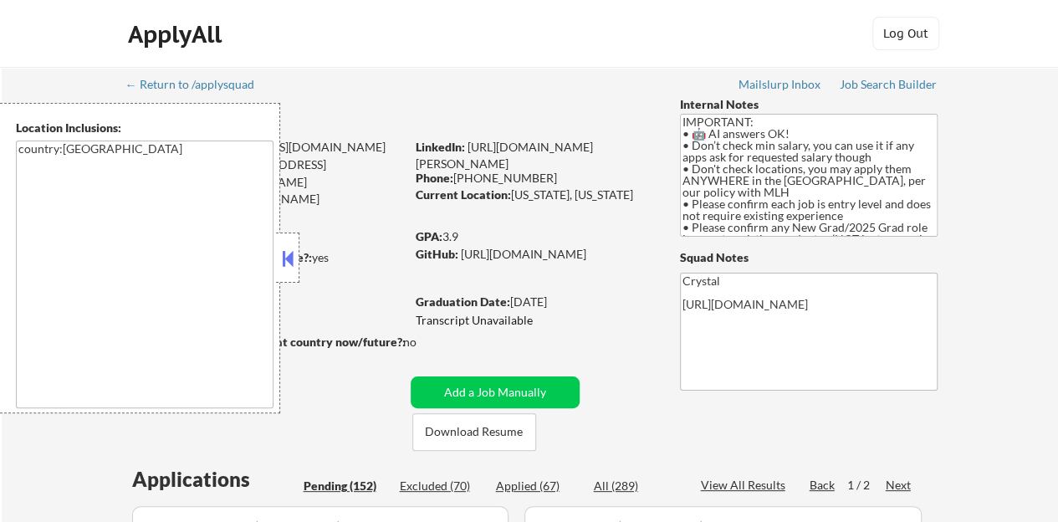
select select ""pending""
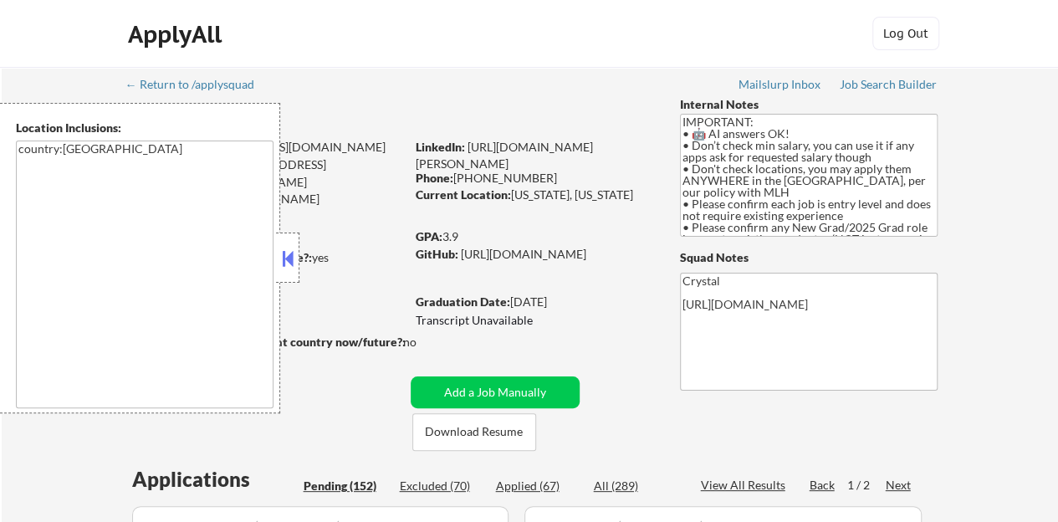
select select ""pending""
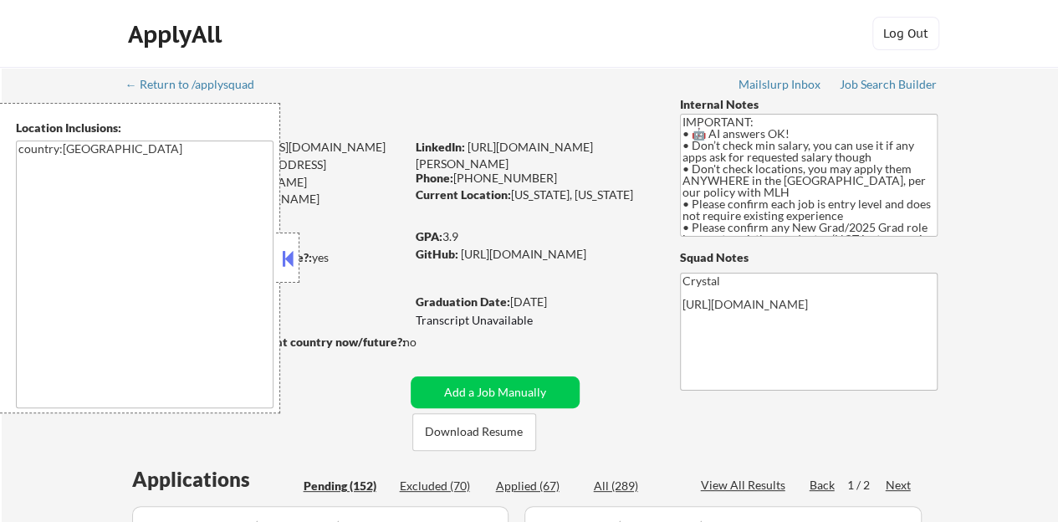
select select ""pending""
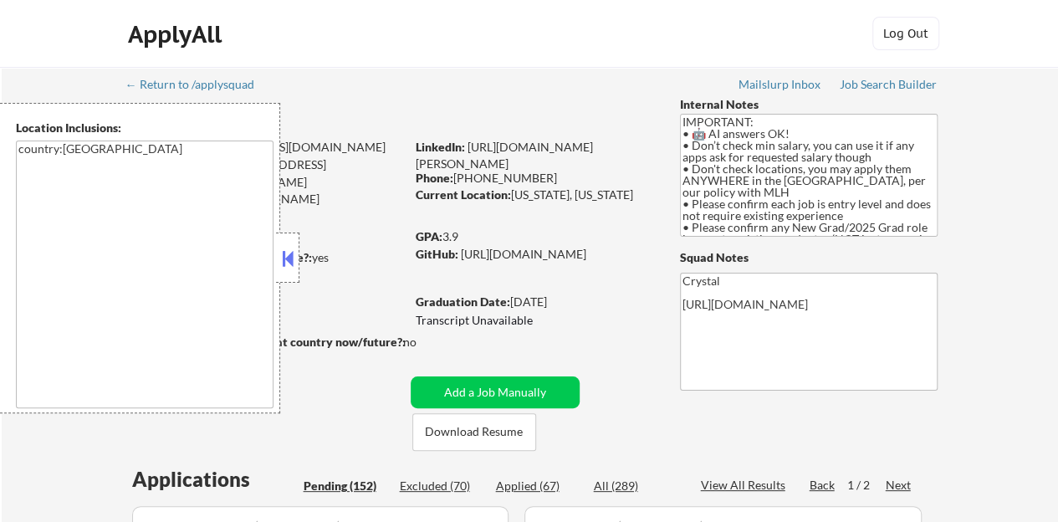
select select ""pending""
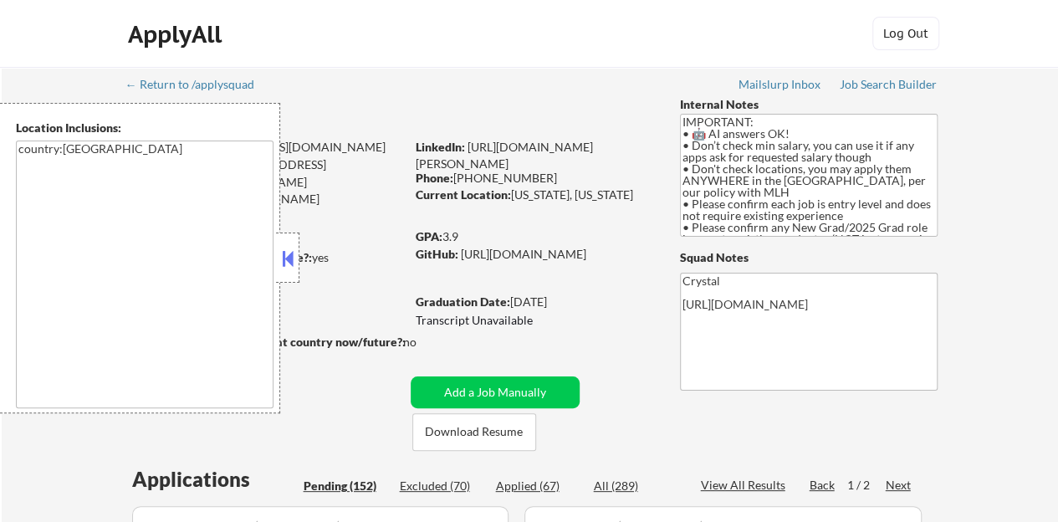
select select ""pending""
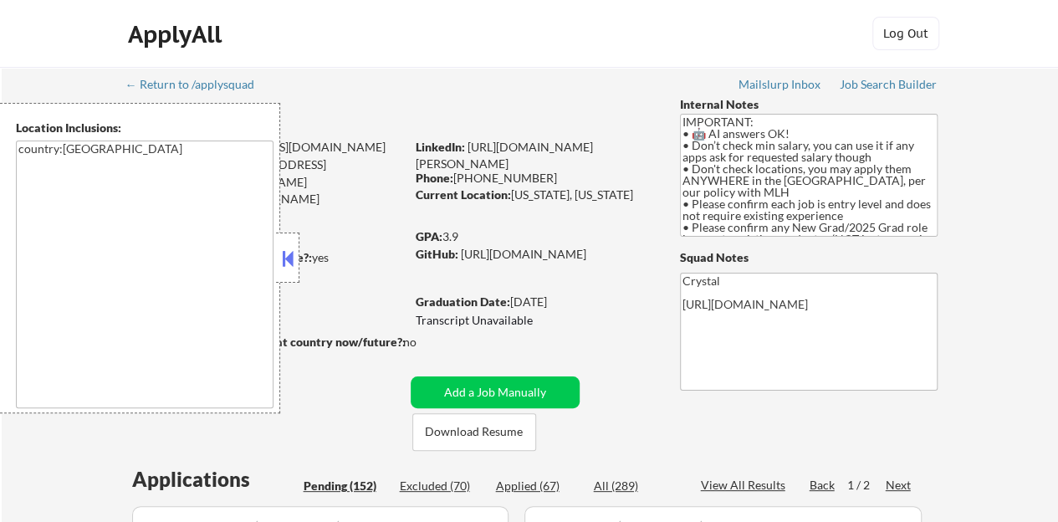
select select ""pending""
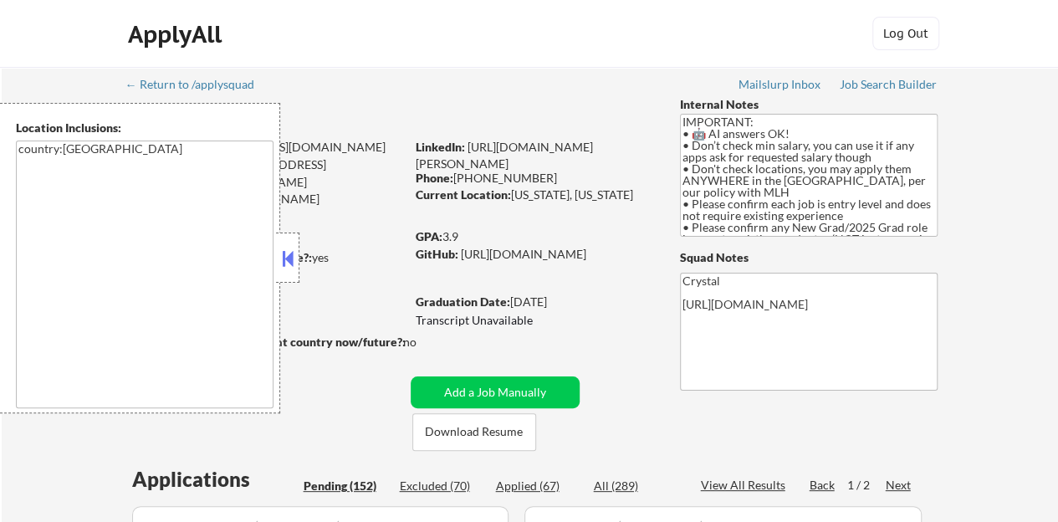
select select ""pending""
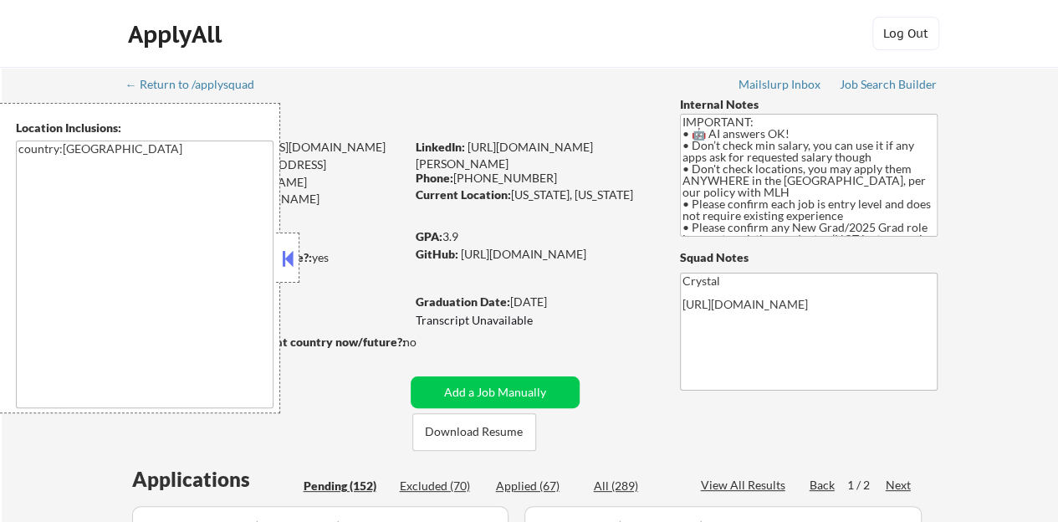
select select ""pending""
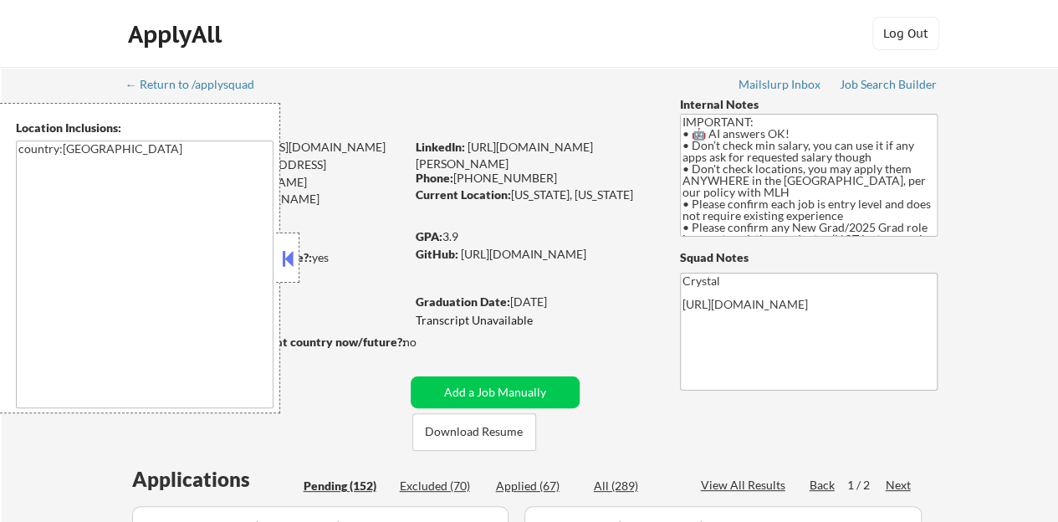
select select ""pending""
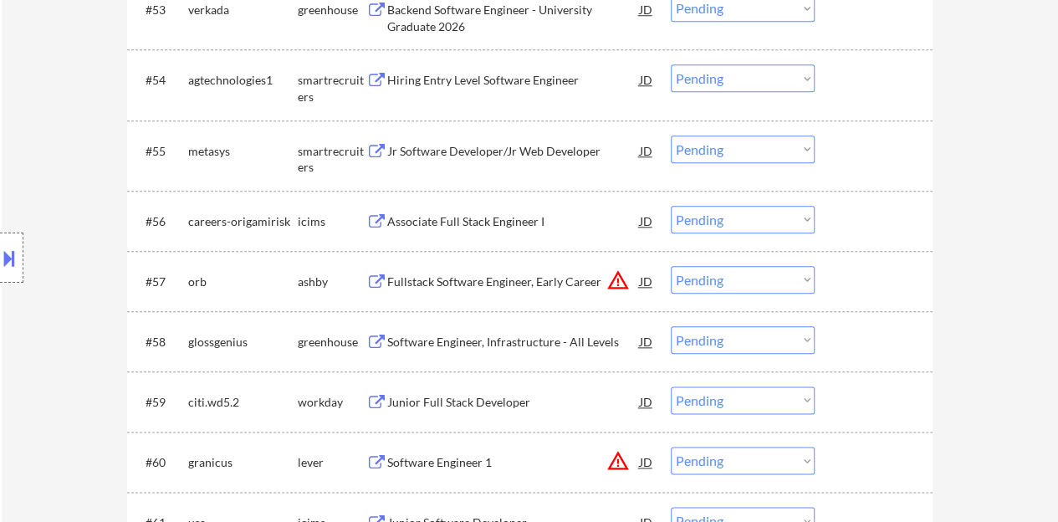
scroll to position [4100, 0]
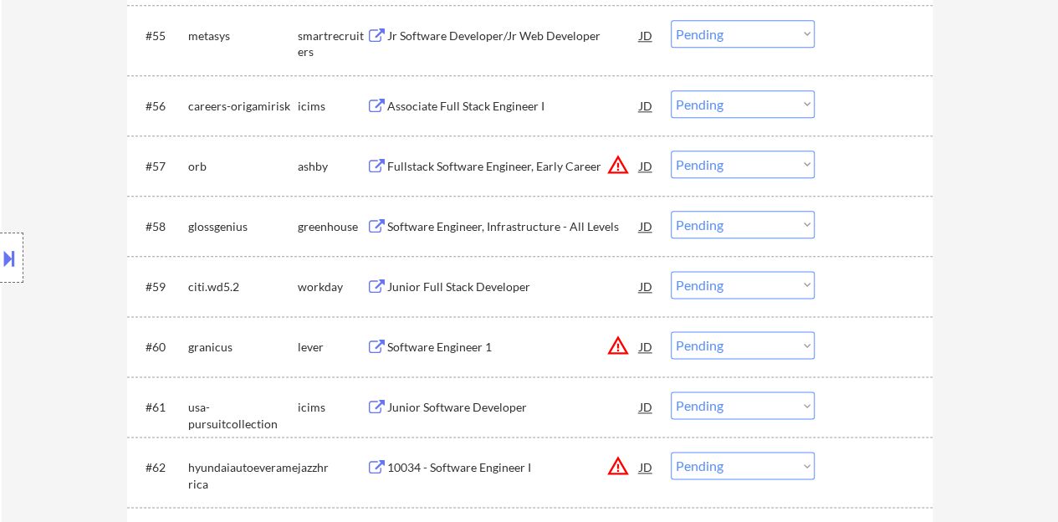
click at [447, 280] on div "Junior Full Stack Developer" at bounding box center [513, 287] width 253 height 17
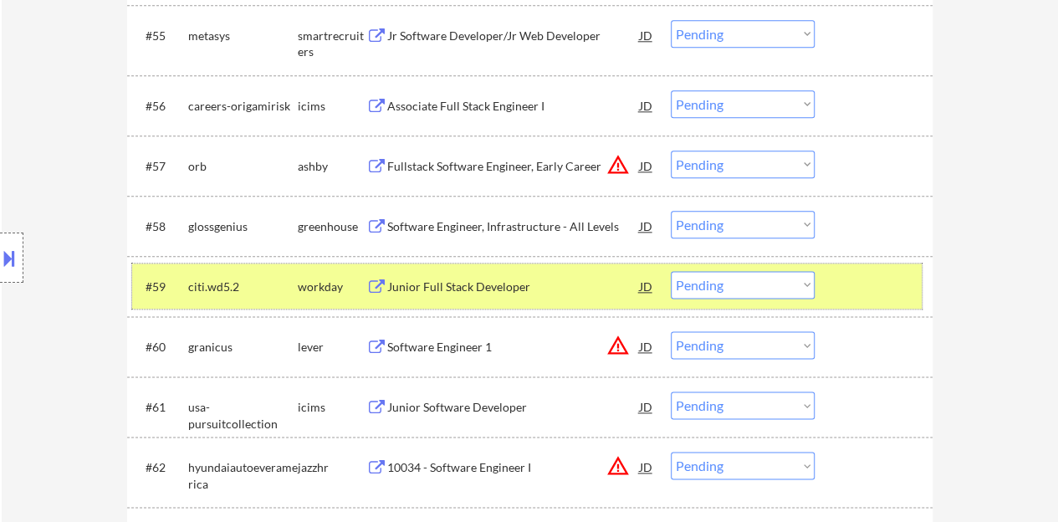
click at [842, 286] on div at bounding box center [876, 286] width 74 height 30
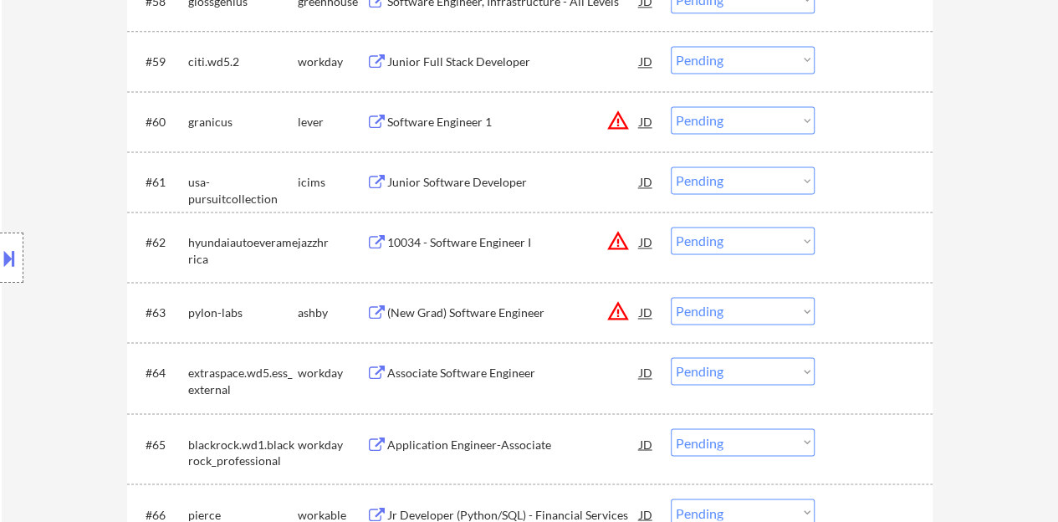
scroll to position [4351, 0]
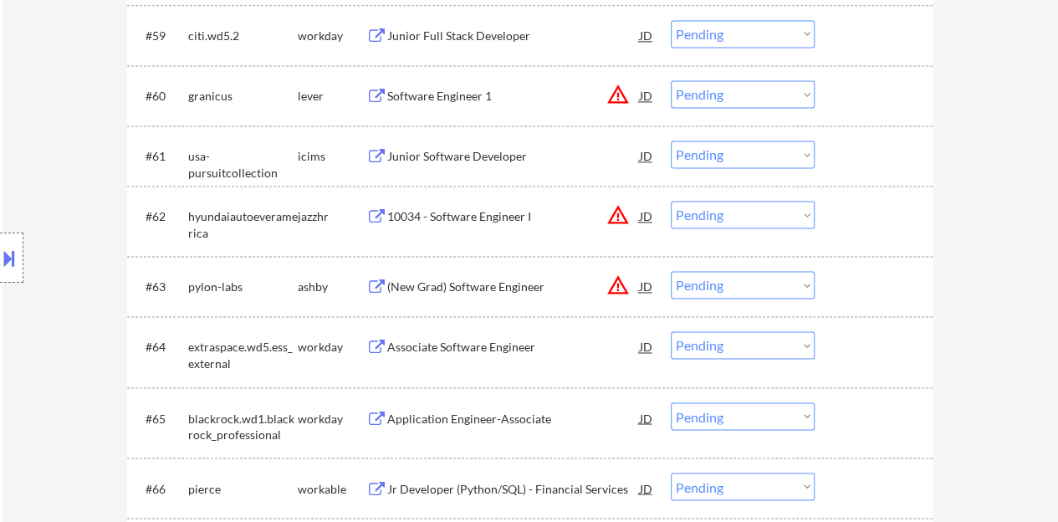
click at [445, 342] on div "Associate Software Engineer" at bounding box center [513, 347] width 253 height 17
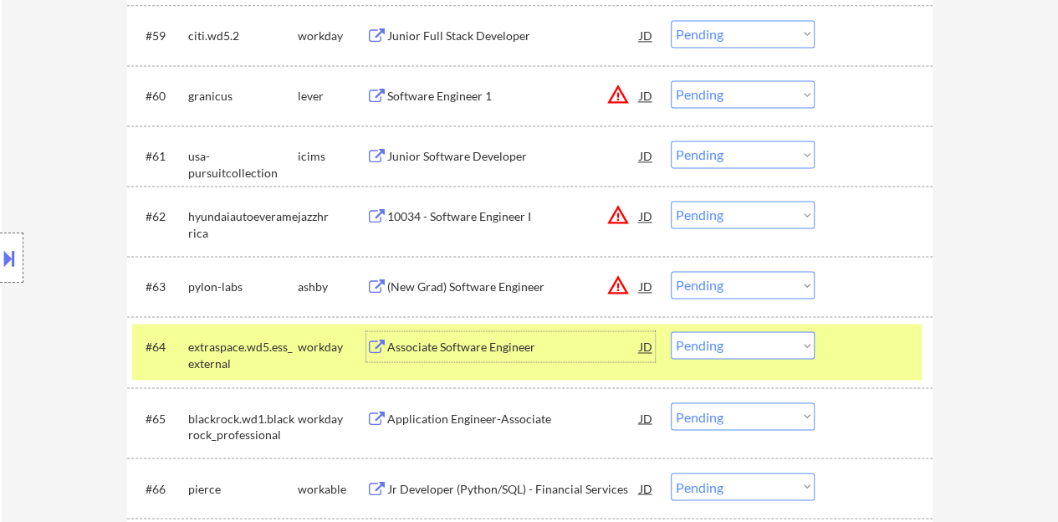
click at [768, 347] on select "Choose an option... Pending Applied Excluded (Questions) Excluded (Expired) Exc…" at bounding box center [743, 345] width 144 height 28
click at [671, 331] on select "Choose an option... Pending Applied Excluded (Questions) Excluded (Expired) Exc…" at bounding box center [743, 345] width 144 height 28
select select ""pending""
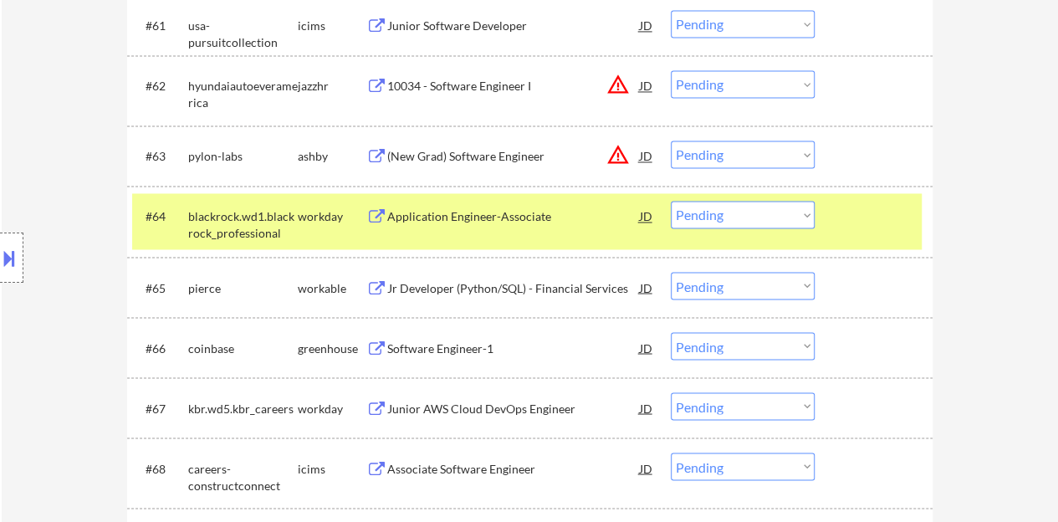
scroll to position [4518, 0]
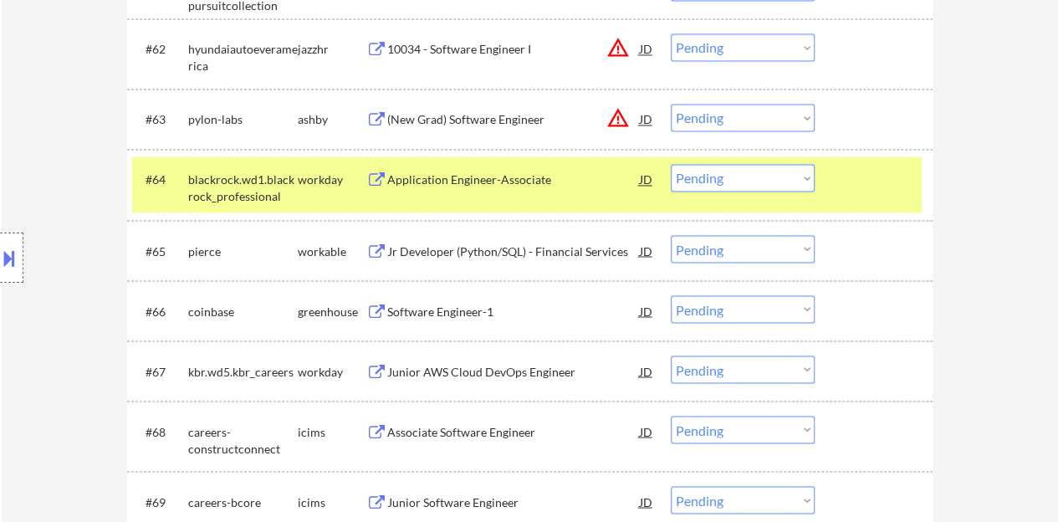
click at [442, 180] on div "Application Engineer-Associate" at bounding box center [513, 180] width 253 height 17
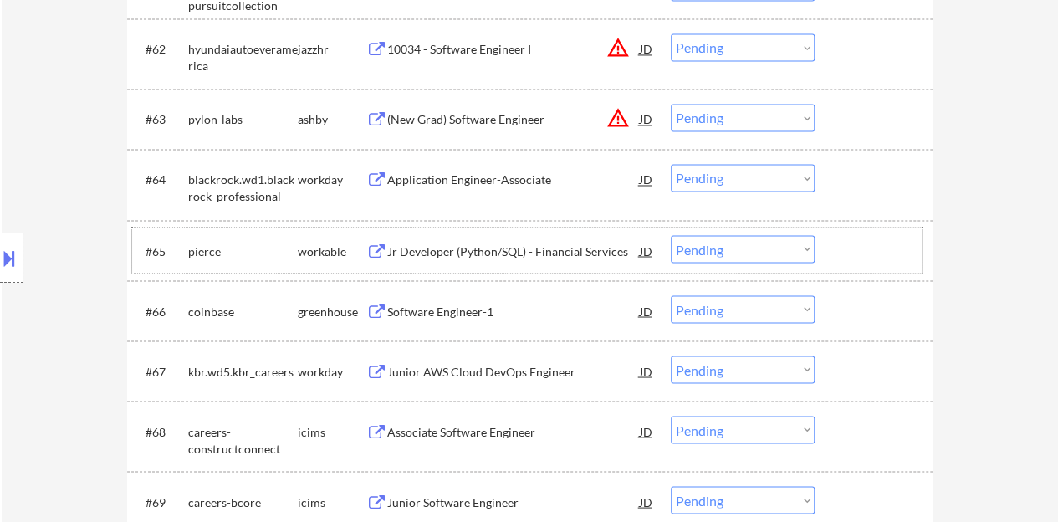
click at [853, 249] on div at bounding box center [876, 250] width 74 height 30
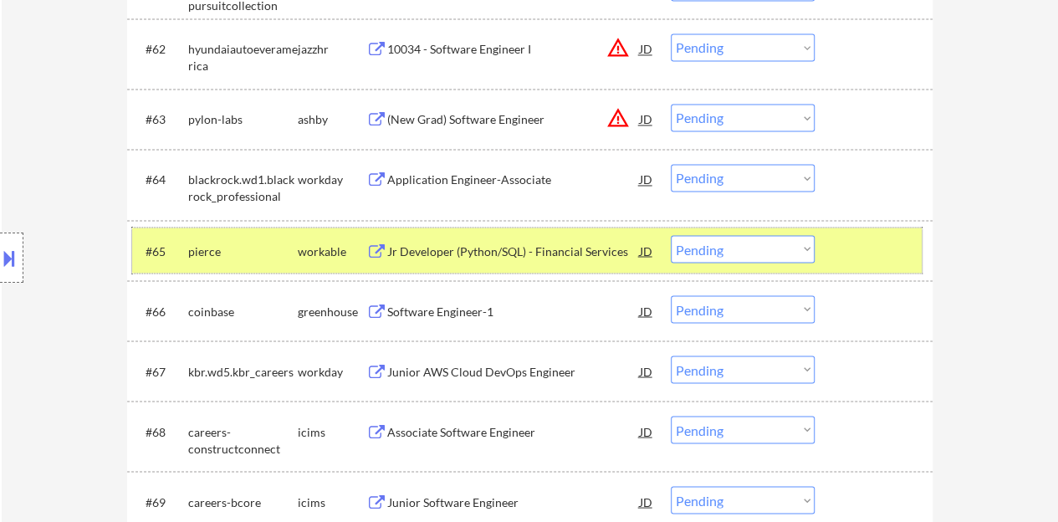
click at [792, 244] on select "Choose an option... Pending Applied Excluded (Questions) Excluded (Expired) Exc…" at bounding box center [743, 249] width 144 height 28
click at [671, 235] on select "Choose an option... Pending Applied Excluded (Questions) Excluded (Expired) Exc…" at bounding box center [743, 249] width 144 height 28
select select ""pending""
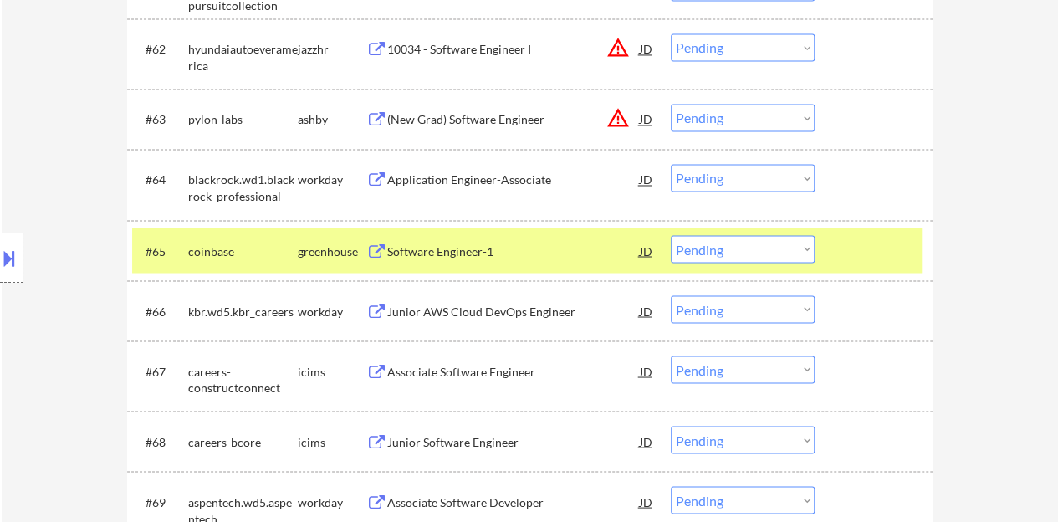
click at [450, 260] on div "Software Engineer-1" at bounding box center [513, 250] width 253 height 30
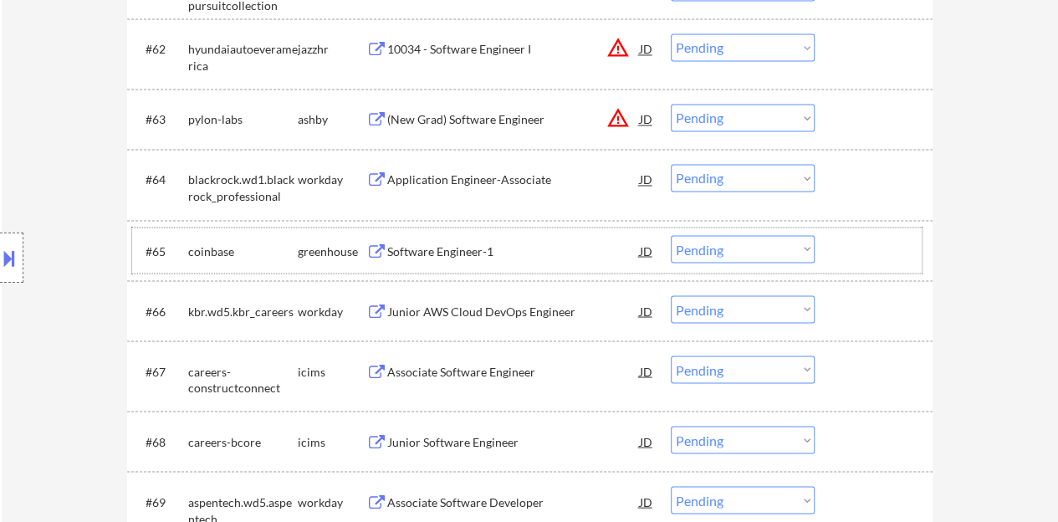
click at [865, 245] on div at bounding box center [876, 250] width 74 height 30
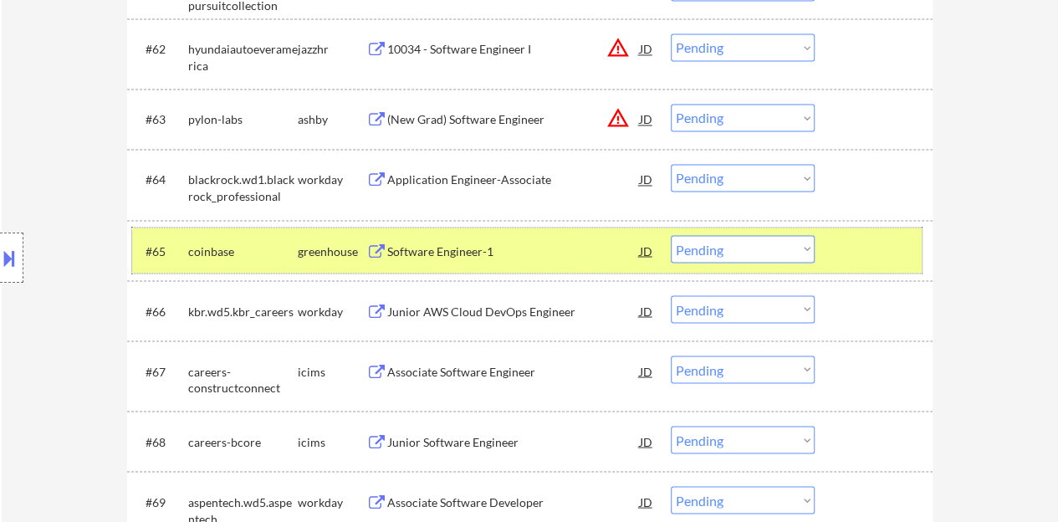
click at [879, 264] on div at bounding box center [876, 250] width 74 height 30
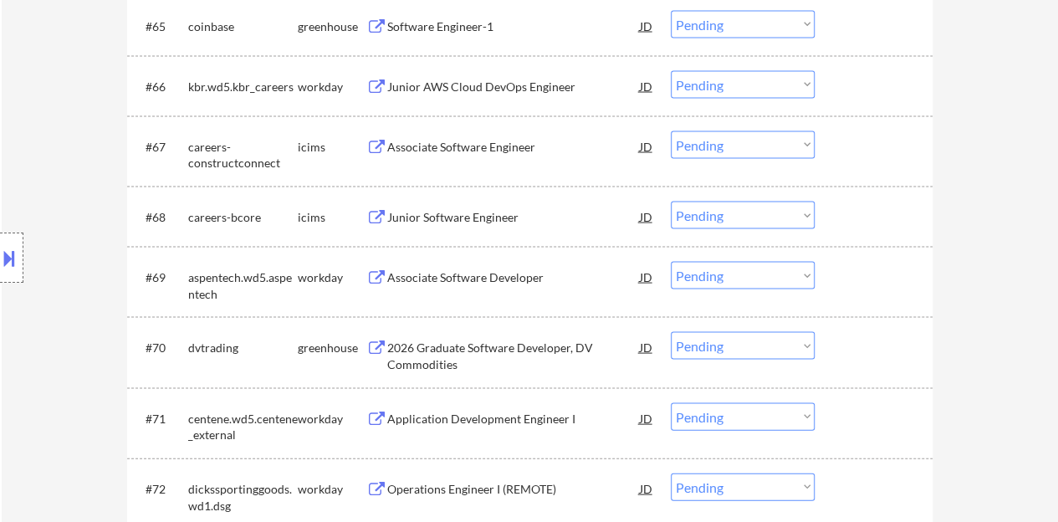
scroll to position [4769, 0]
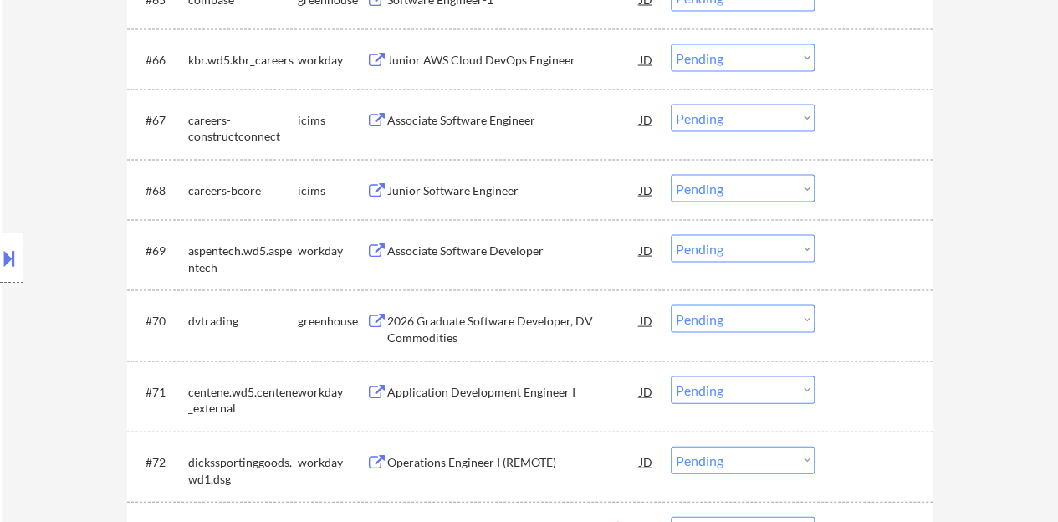
click at [482, 258] on div "Associate Software Developer" at bounding box center [513, 251] width 253 height 17
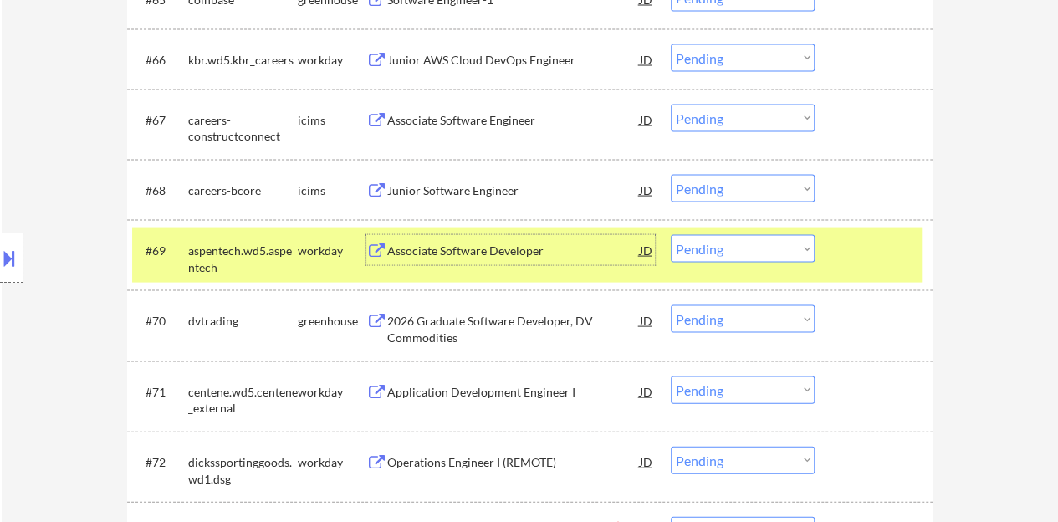
click at [725, 238] on select "Choose an option... Pending Applied Excluded (Questions) Excluded (Expired) Exc…" at bounding box center [743, 249] width 144 height 28
click at [671, 235] on select "Choose an option... Pending Applied Excluded (Questions) Excluded (Expired) Exc…" at bounding box center [743, 249] width 144 height 28
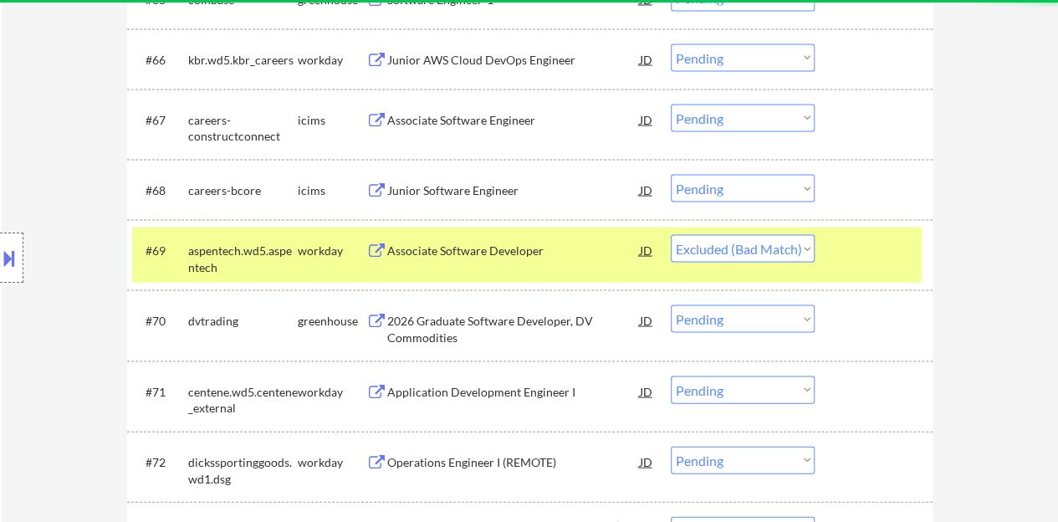
select select ""pending""
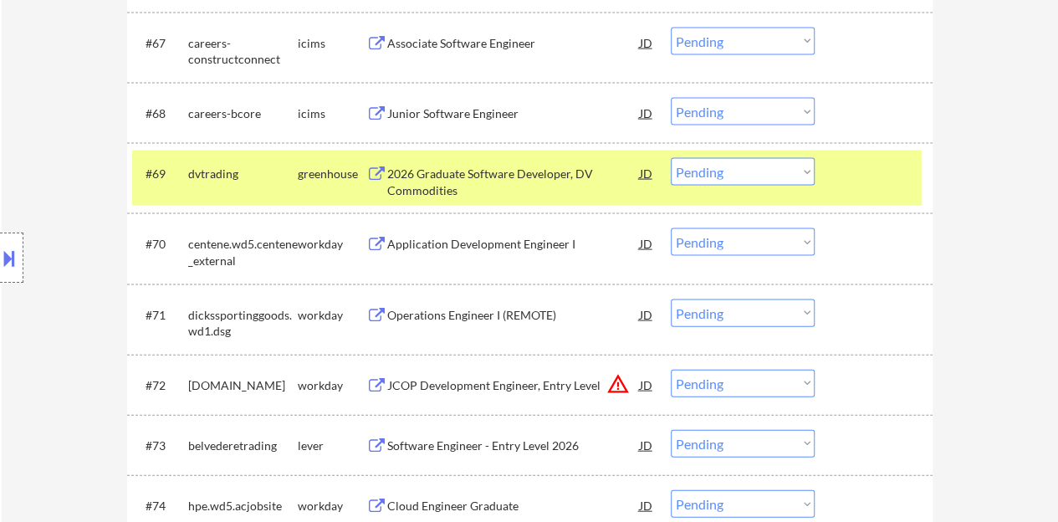
scroll to position [4853, 0]
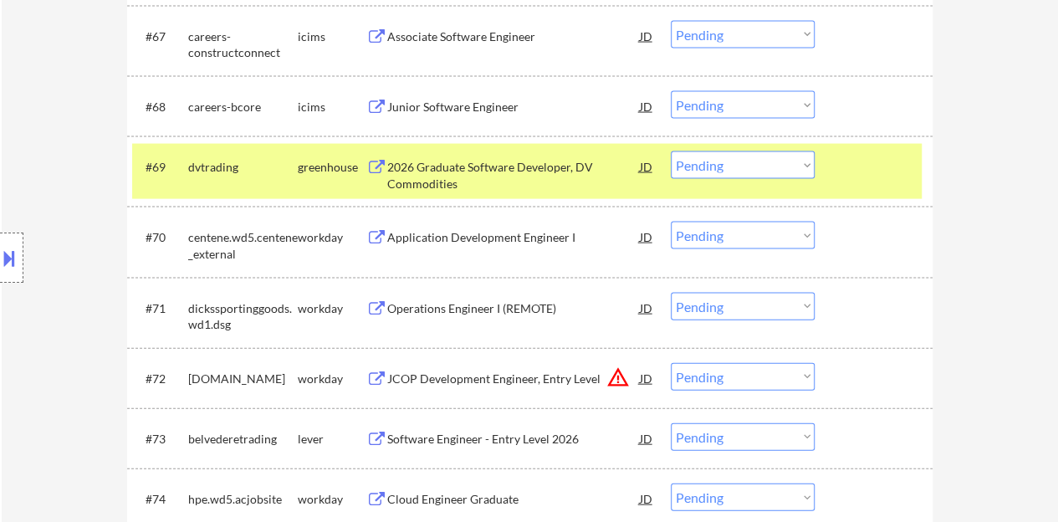
click at [857, 165] on div at bounding box center [876, 166] width 74 height 30
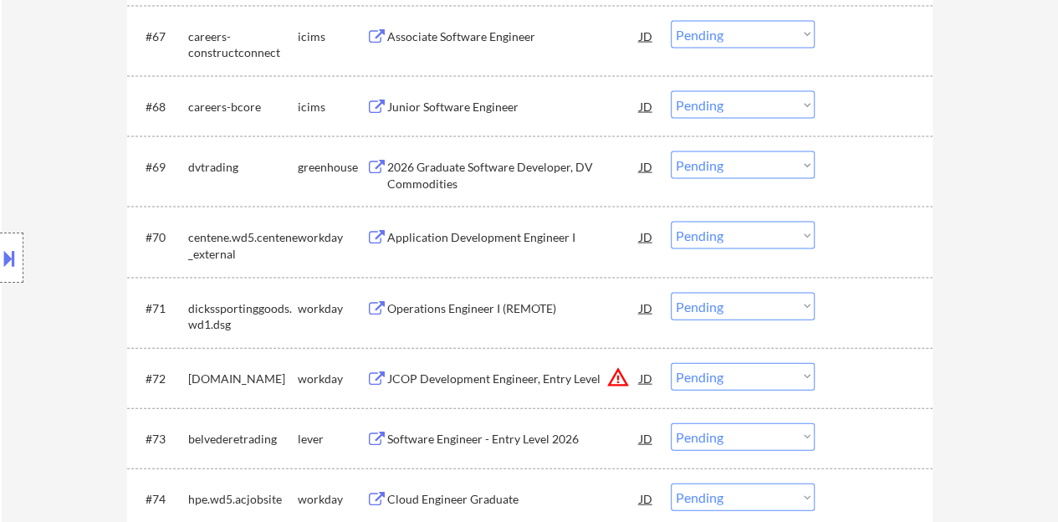
click at [427, 239] on div "Application Development Engineer I" at bounding box center [513, 237] width 253 height 17
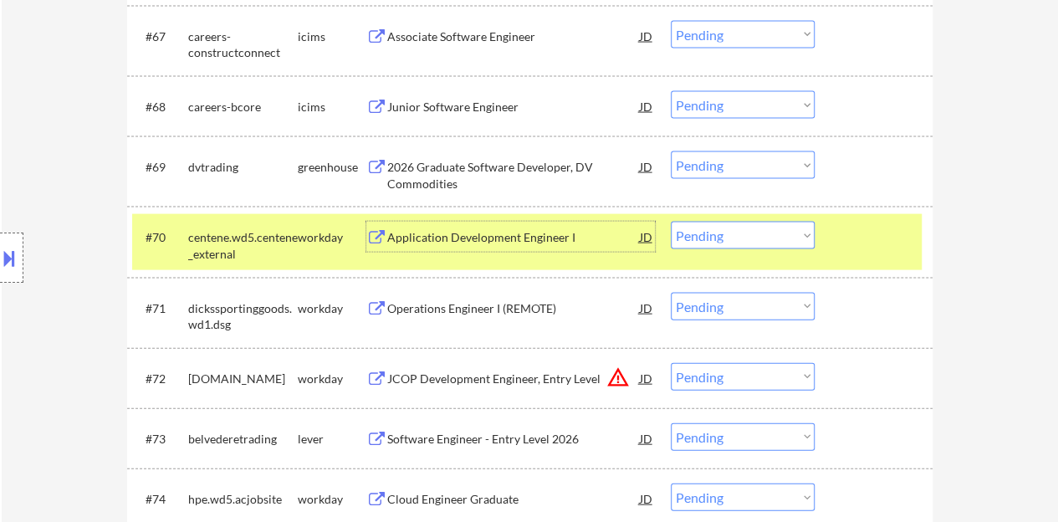
click at [723, 235] on select "Choose an option... Pending Applied Excluded (Questions) Excluded (Expired) Exc…" at bounding box center [743, 236] width 144 height 28
click at [671, 222] on select "Choose an option... Pending Applied Excluded (Questions) Excluded (Expired) Exc…" at bounding box center [743, 236] width 144 height 28
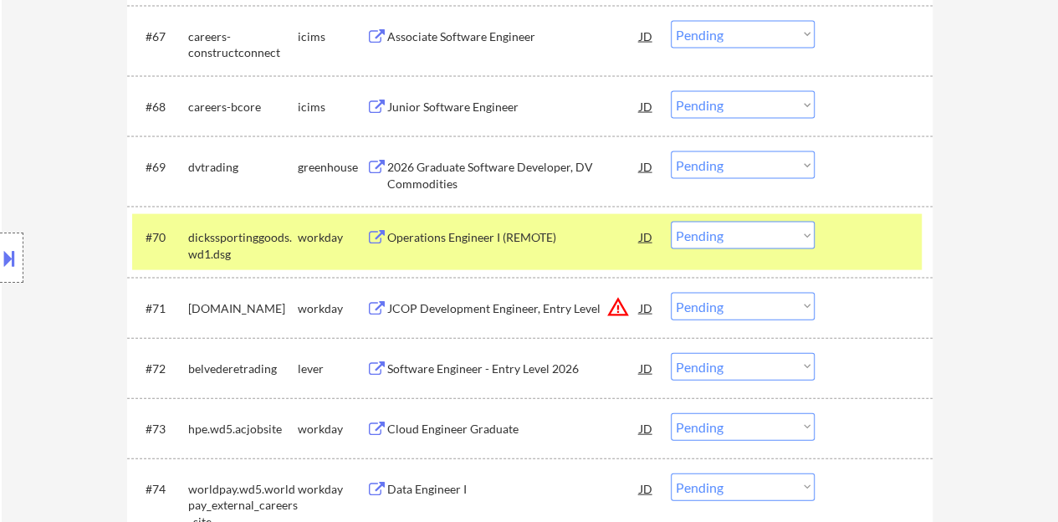
click at [536, 225] on div "Operations Engineer I (REMOTE)" at bounding box center [513, 237] width 253 height 30
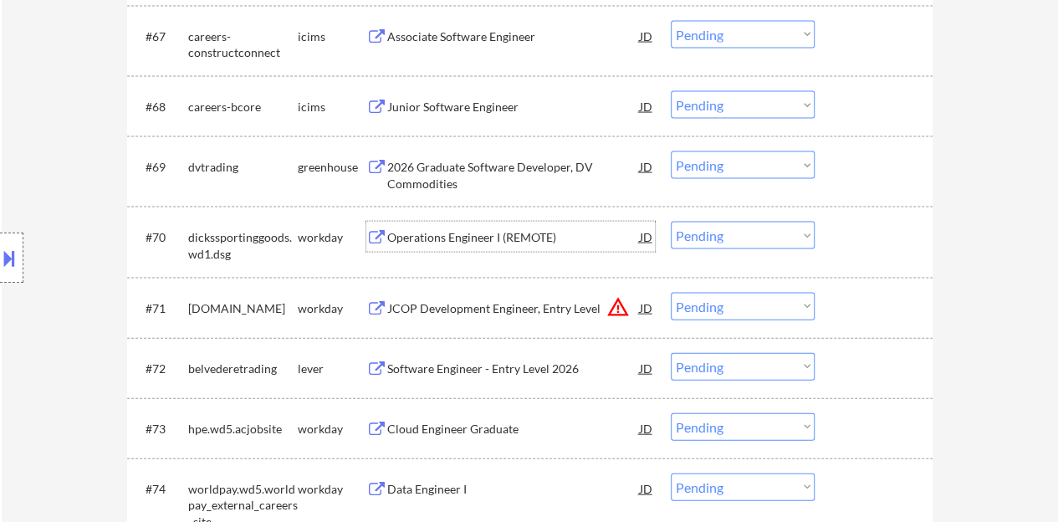
click at [881, 256] on div "#70 dickssportinggoods.wd1.dsg workday Operations Engineer I (REMOTE) JD Choose…" at bounding box center [527, 241] width 790 height 55
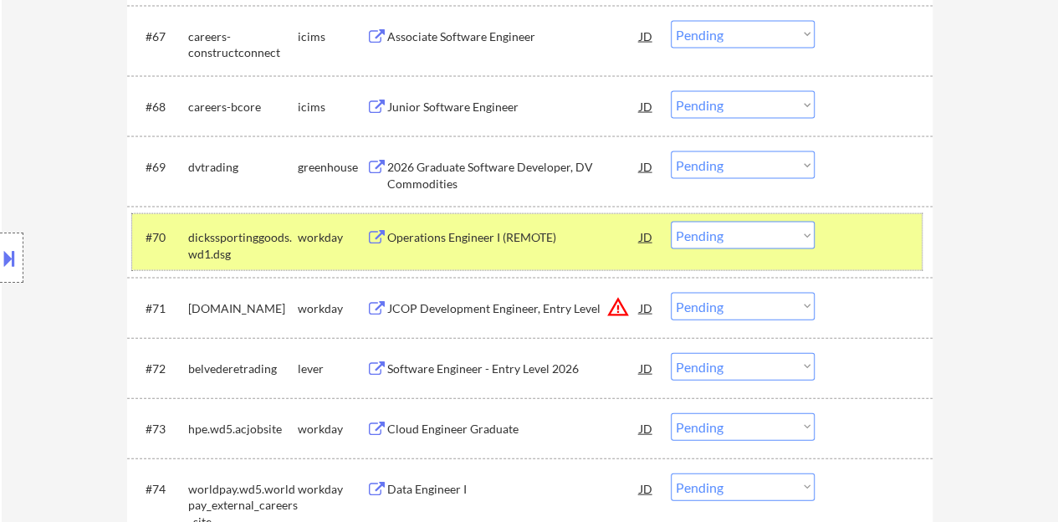
click at [718, 238] on select "Choose an option... Pending Applied Excluded (Questions) Excluded (Expired) Exc…" at bounding box center [743, 236] width 144 height 28
click at [671, 222] on select "Choose an option... Pending Applied Excluded (Questions) Excluded (Expired) Exc…" at bounding box center [743, 236] width 144 height 28
select select ""pending""
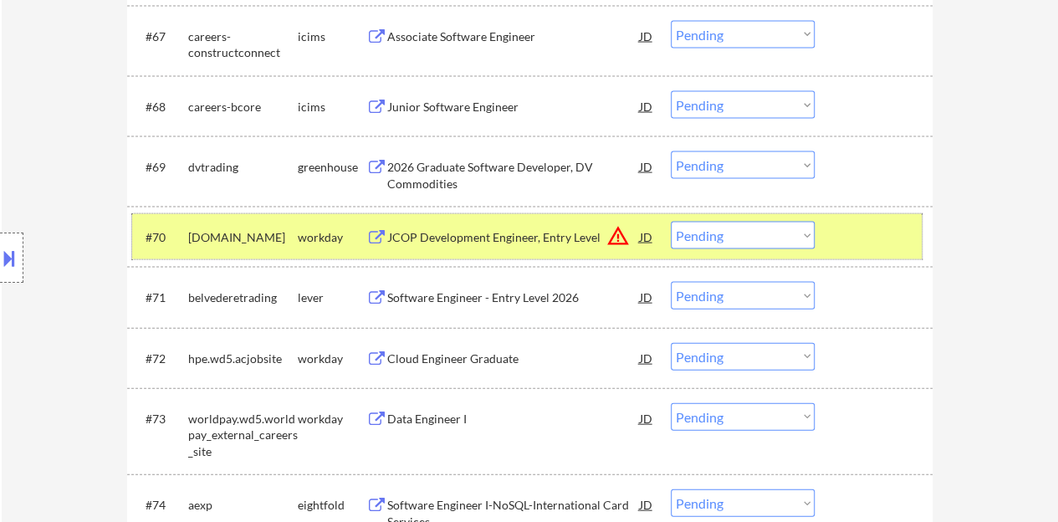
click at [841, 245] on div at bounding box center [876, 237] width 74 height 30
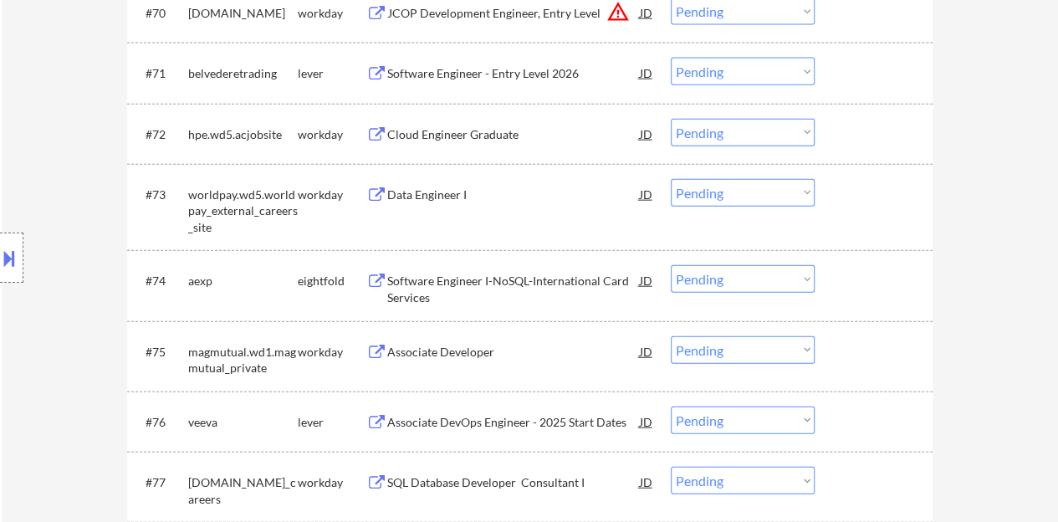
scroll to position [5104, 0]
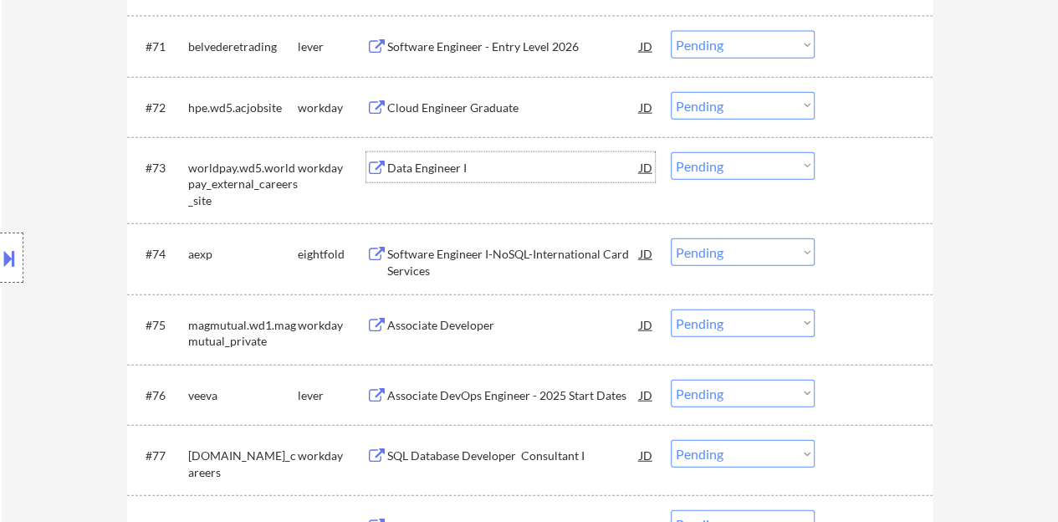
click at [454, 161] on div "Data Engineer I" at bounding box center [513, 168] width 253 height 17
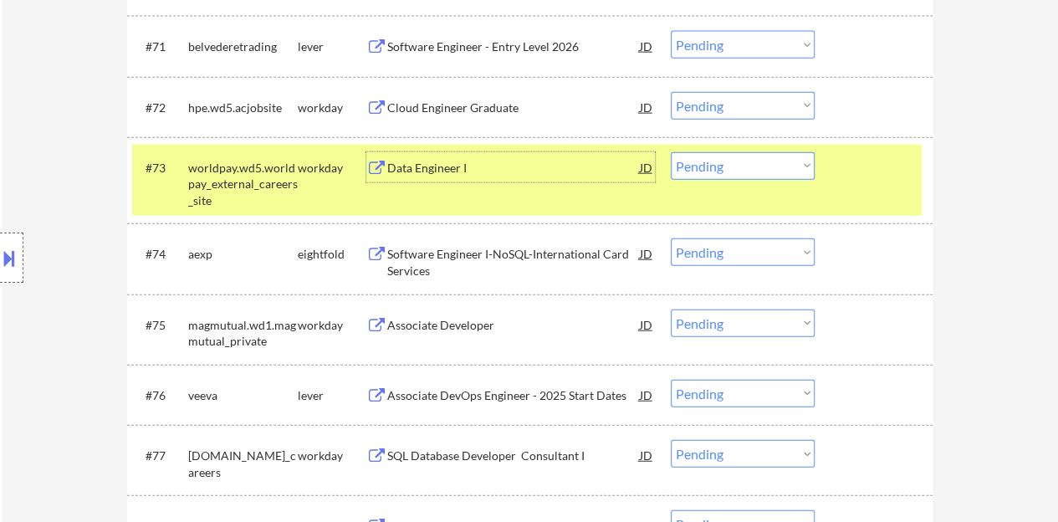
click at [720, 157] on select "Choose an option... Pending Applied Excluded (Questions) Excluded (Expired) Exc…" at bounding box center [743, 166] width 144 height 28
click at [671, 152] on select "Choose an option... Pending Applied Excluded (Questions) Excluded (Expired) Exc…" at bounding box center [743, 166] width 144 height 28
select select ""pending""
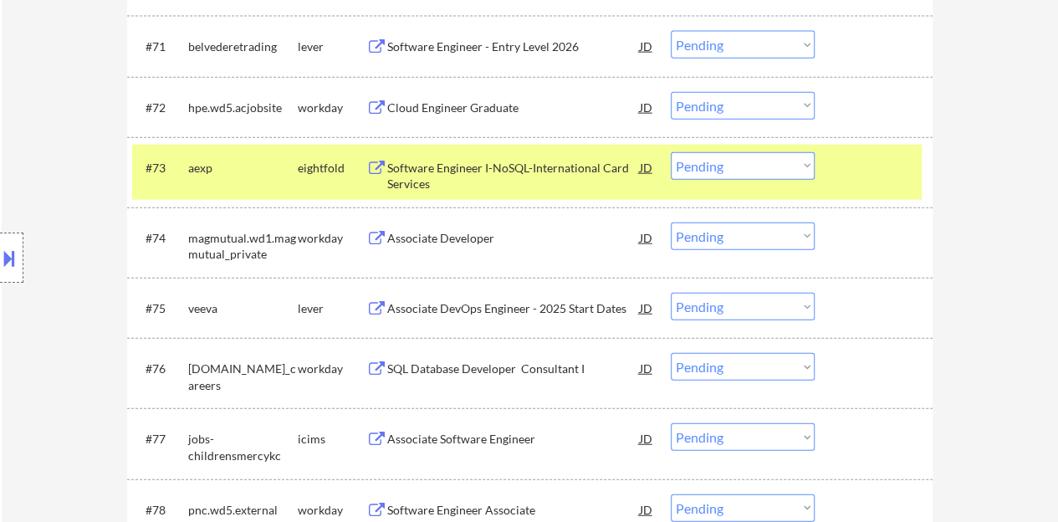
click at [833, 185] on div "#73 aexp eightfold Software Engineer I-NoSQL-International Card Services JD war…" at bounding box center [527, 172] width 790 height 55
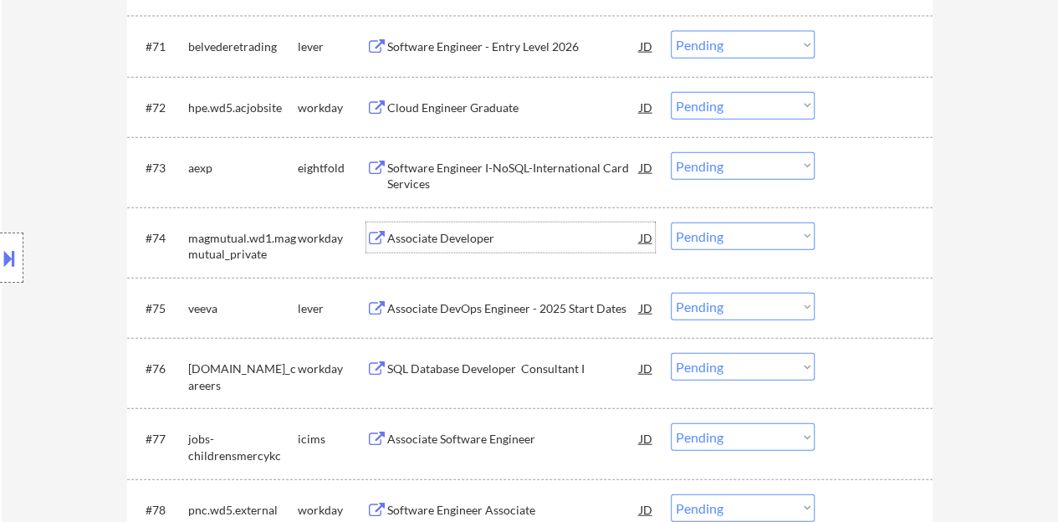
click at [435, 242] on div "Associate Developer" at bounding box center [513, 238] width 253 height 17
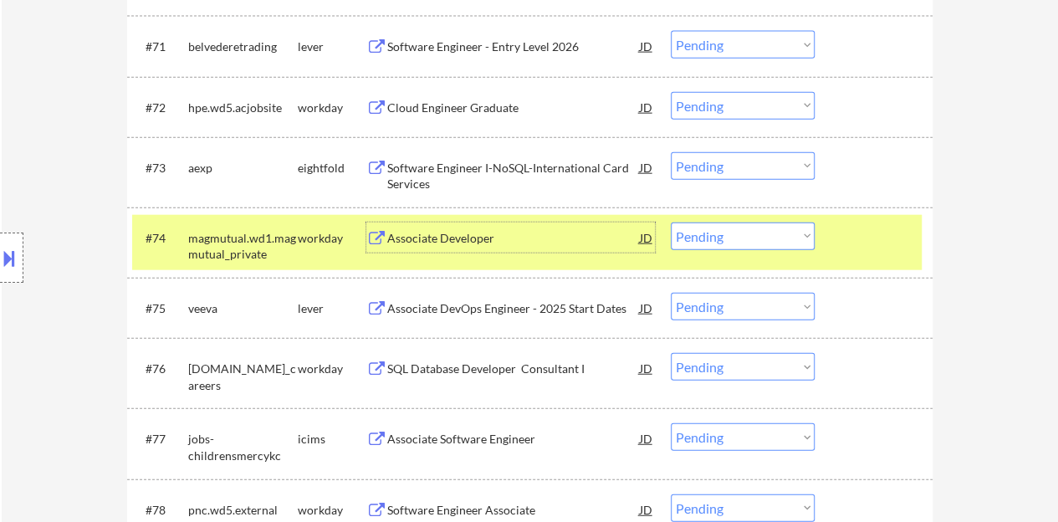
click at [717, 220] on div "#74 magmutual.wd1.magmutual_private workday Associate Developer JD warning_ambe…" at bounding box center [527, 242] width 790 height 55
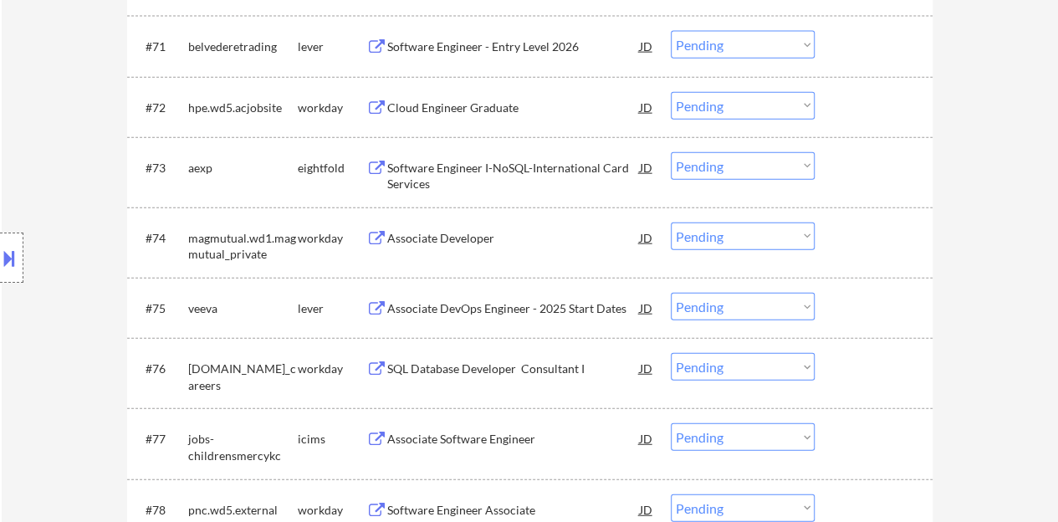
click at [720, 228] on select "Choose an option... Pending Applied Excluded (Questions) Excluded (Expired) Exc…" at bounding box center [743, 237] width 144 height 28
click at [671, 223] on select "Choose an option... Pending Applied Excluded (Questions) Excluded (Expired) Exc…" at bounding box center [743, 237] width 144 height 28
select select ""pending""
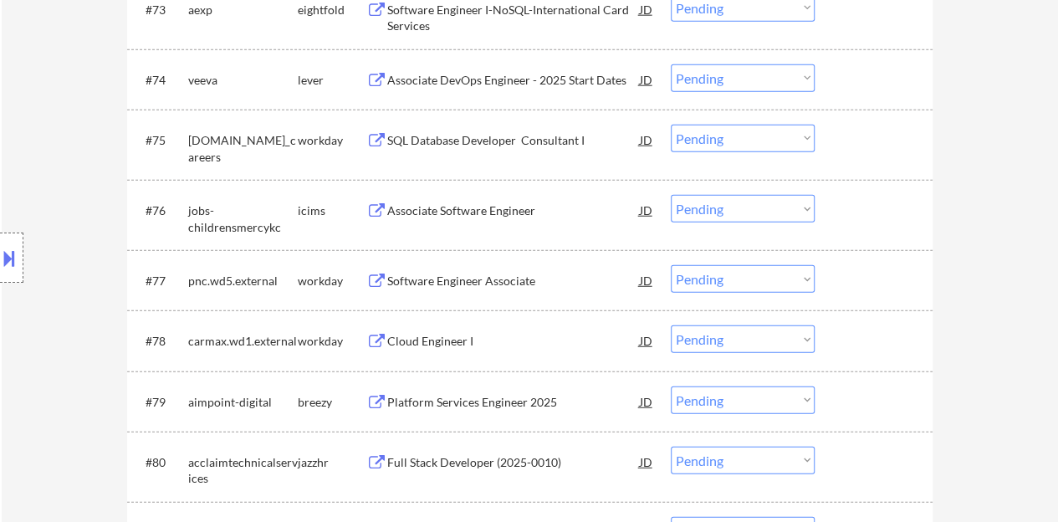
scroll to position [5355, 0]
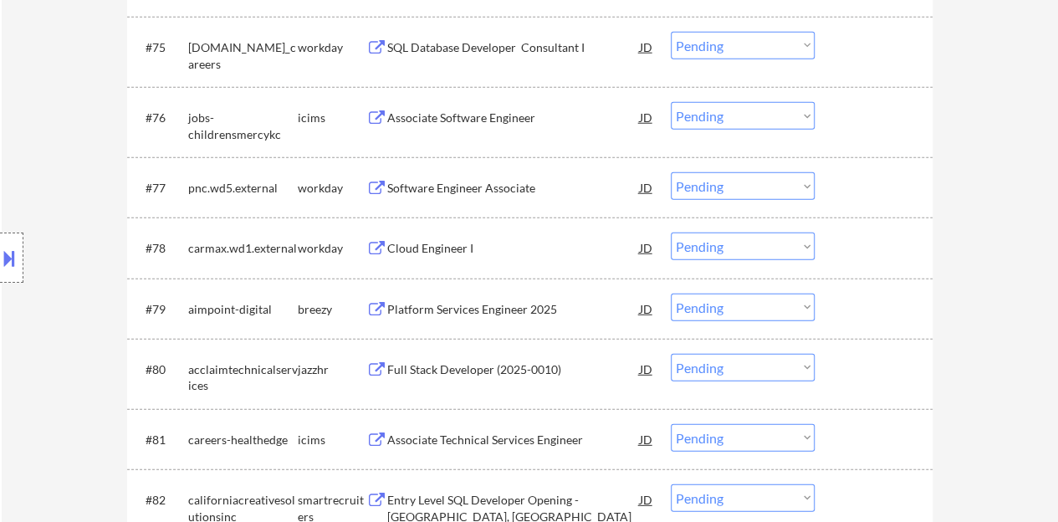
click at [445, 192] on div "Software Engineer Associate" at bounding box center [513, 188] width 253 height 17
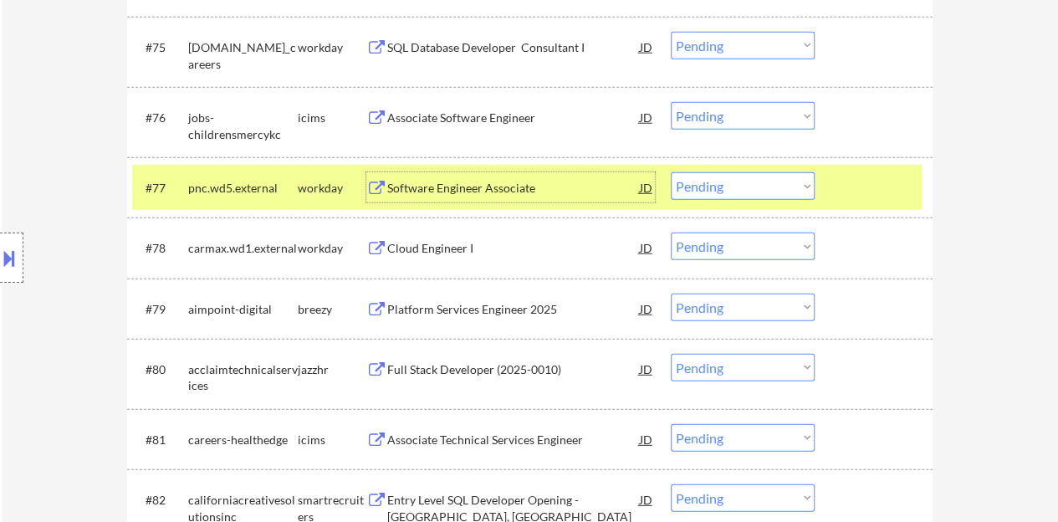
click at [733, 191] on select "Choose an option... Pending Applied Excluded (Questions) Excluded (Expired) Exc…" at bounding box center [743, 186] width 144 height 28
click at [671, 172] on select "Choose an option... Pending Applied Excluded (Questions) Excluded (Expired) Exc…" at bounding box center [743, 186] width 144 height 28
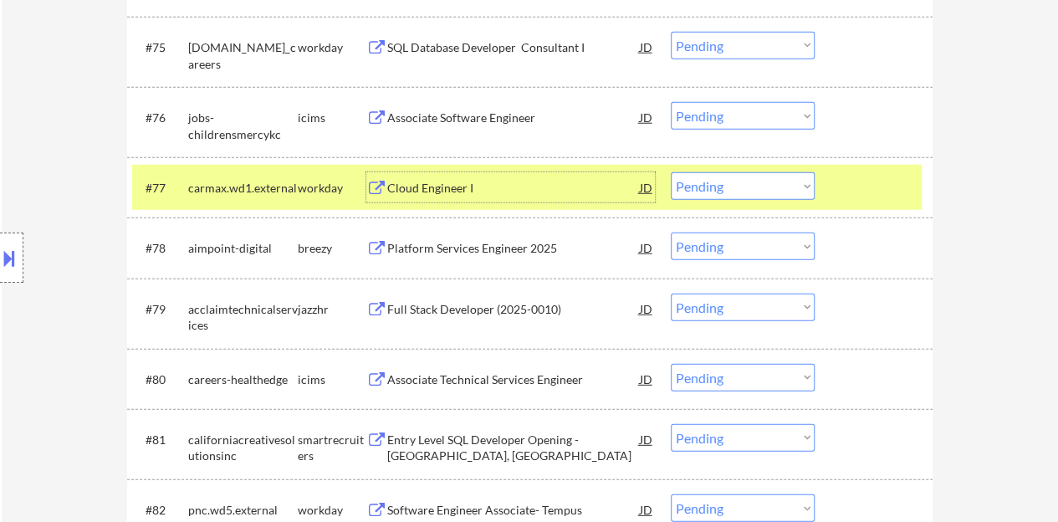
click at [438, 185] on div "Cloud Engineer I" at bounding box center [513, 188] width 253 height 17
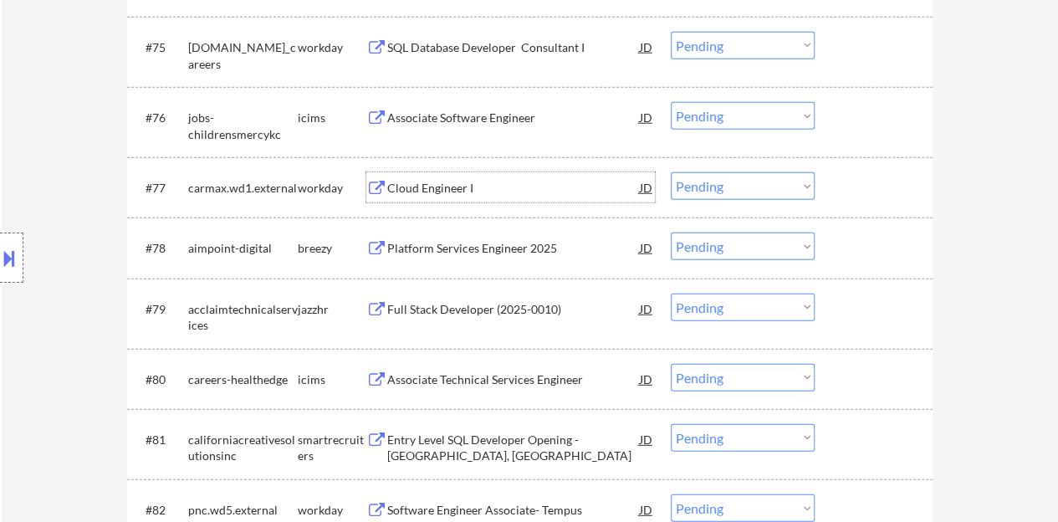
click at [876, 188] on div at bounding box center [876, 187] width 74 height 30
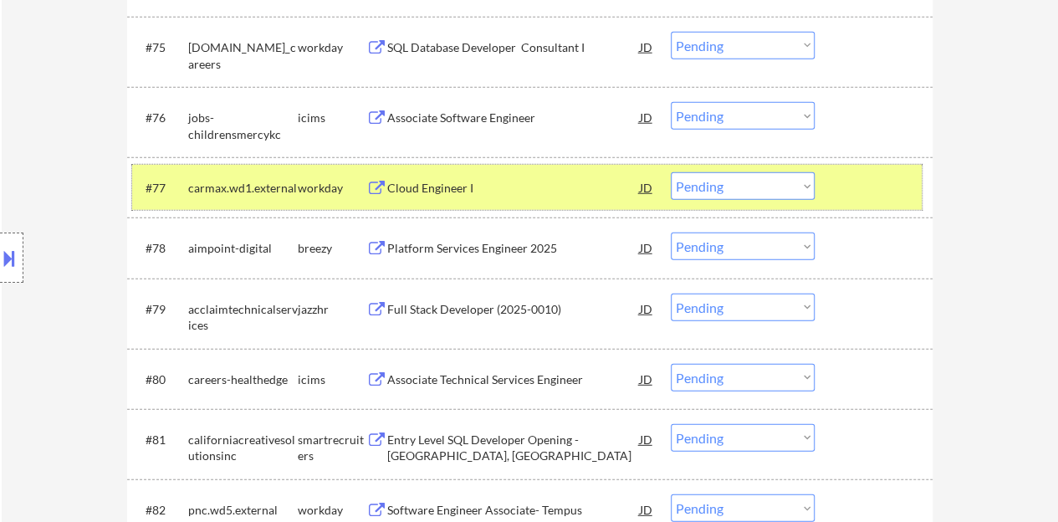
click at [749, 177] on select "Choose an option... Pending Applied Excluded (Questions) Excluded (Expired) Exc…" at bounding box center [743, 186] width 144 height 28
click at [671, 172] on select "Choose an option... Pending Applied Excluded (Questions) Excluded (Expired) Exc…" at bounding box center [743, 186] width 144 height 28
select select ""pending""
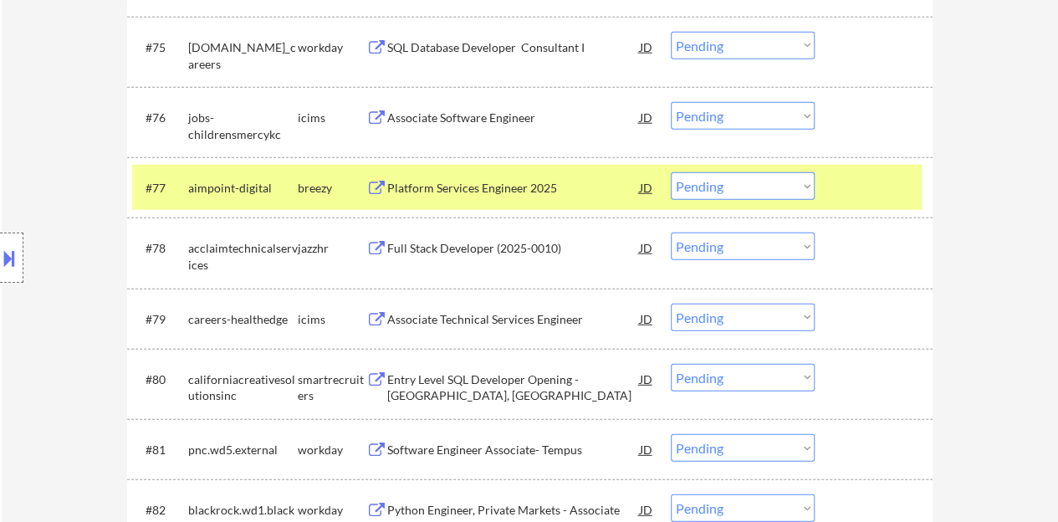
click at [884, 187] on div at bounding box center [876, 187] width 74 height 30
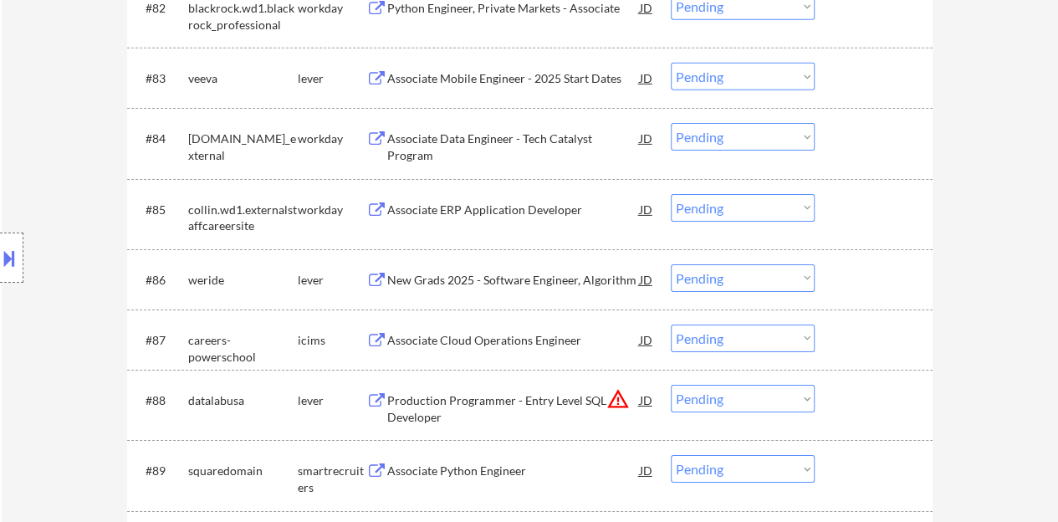
scroll to position [6024, 0]
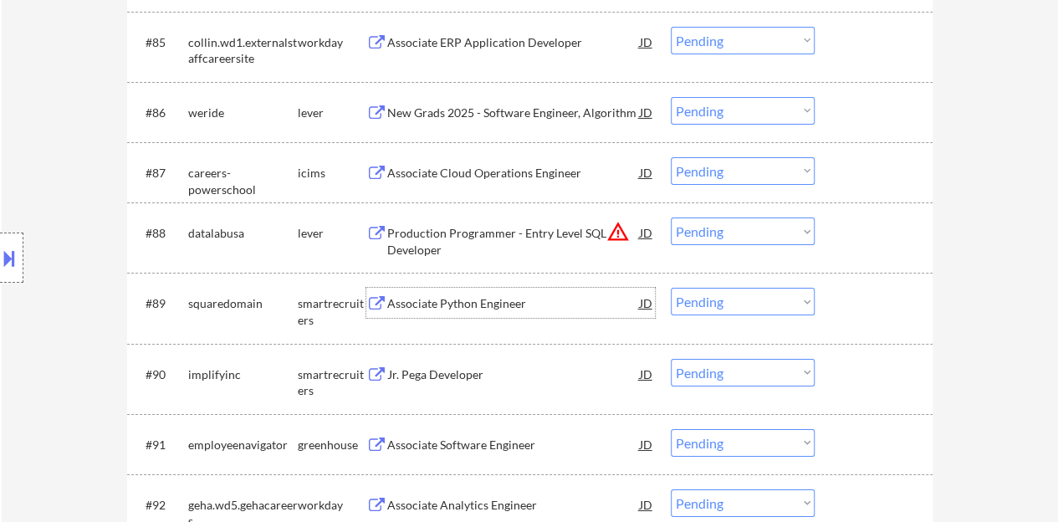
click at [450, 300] on div "Associate Python Engineer" at bounding box center [513, 303] width 253 height 17
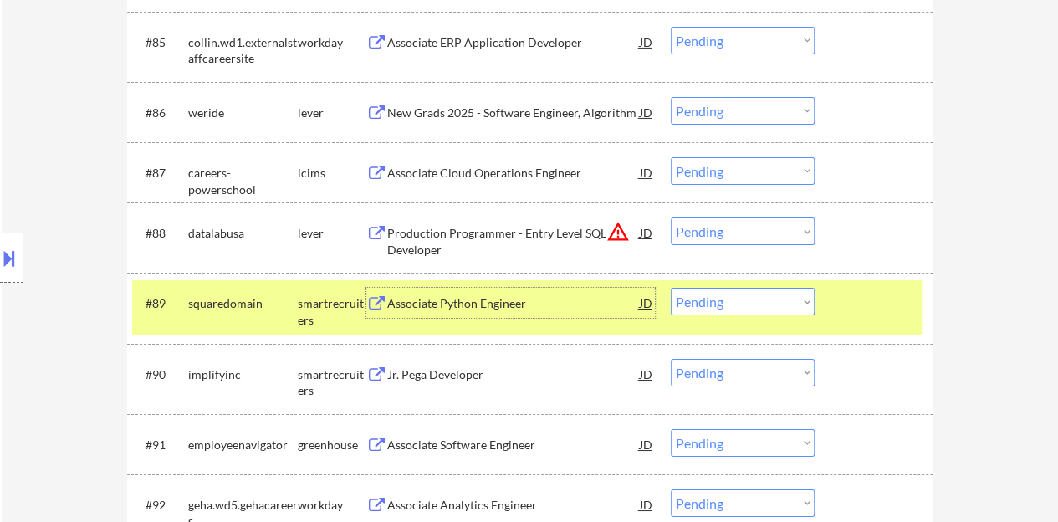
click at [709, 305] on select "Choose an option... Pending Applied Excluded (Questions) Excluded (Expired) Exc…" at bounding box center [743, 302] width 144 height 28
click at [671, 288] on select "Choose an option... Pending Applied Excluded (Questions) Excluded (Expired) Exc…" at bounding box center [743, 302] width 144 height 28
select select ""pending""
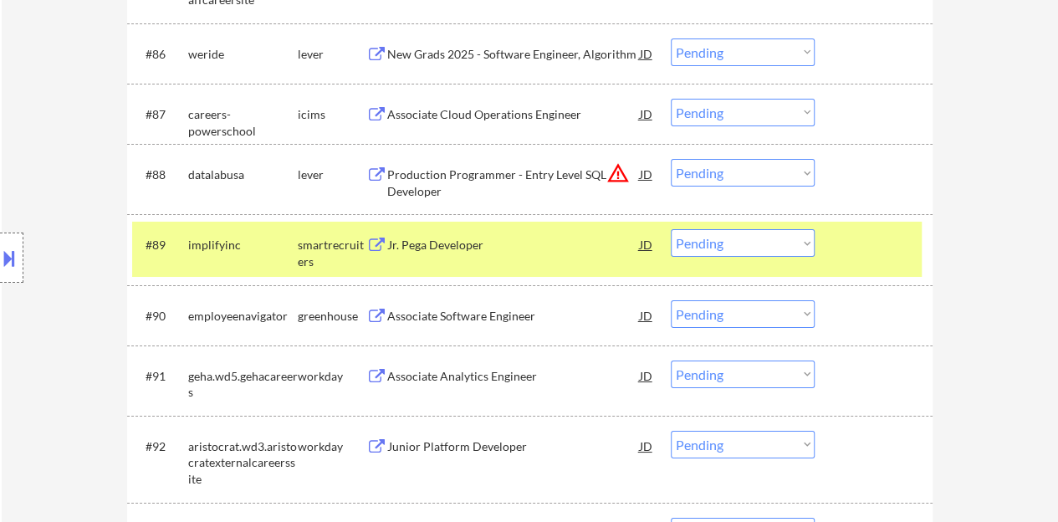
scroll to position [6108, 0]
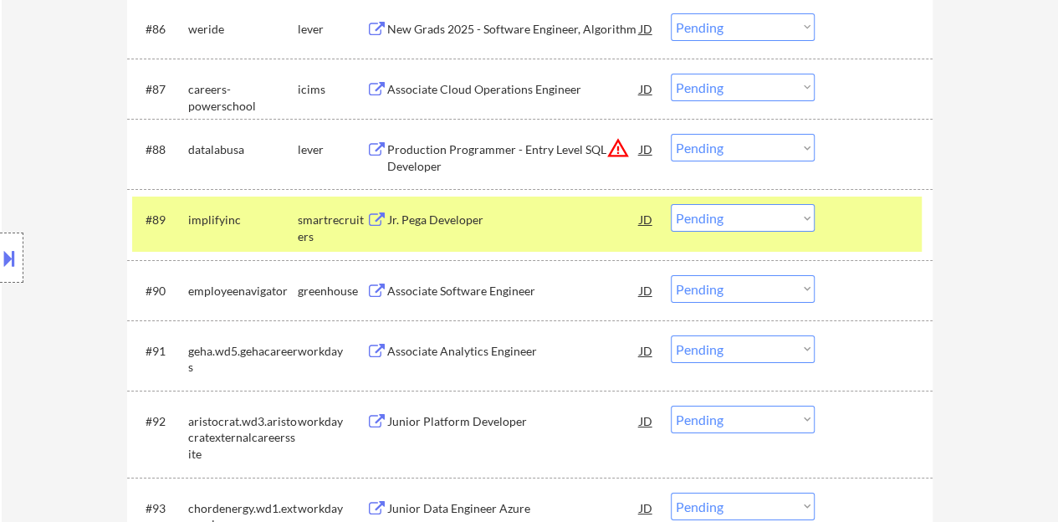
click at [867, 218] on div at bounding box center [876, 219] width 74 height 30
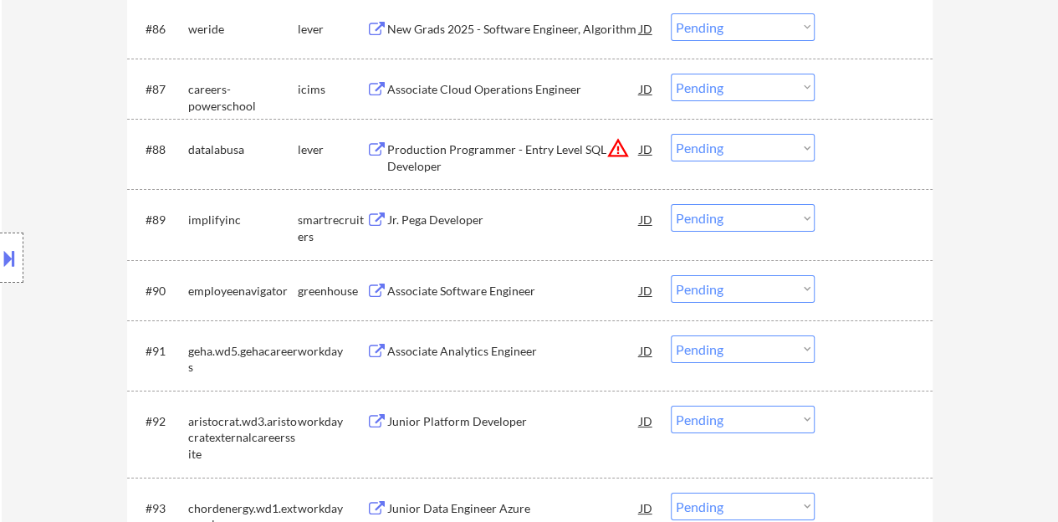
click at [469, 289] on div "Associate Software Engineer" at bounding box center [513, 291] width 253 height 17
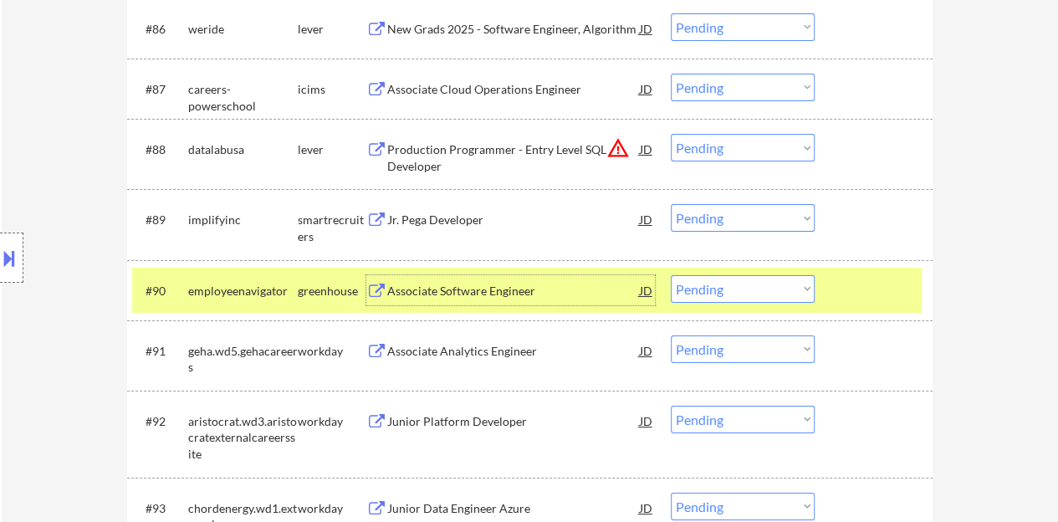
click at [781, 289] on select "Choose an option... Pending Applied Excluded (Questions) Excluded (Expired) Exc…" at bounding box center [743, 289] width 144 height 28
click at [780, 292] on select "Choose an option... Pending Applied Excluded (Questions) Excluded (Expired) Exc…" at bounding box center [743, 289] width 144 height 28
click at [671, 275] on select "Choose an option... Pending Applied Excluded (Questions) Excluded (Expired) Exc…" at bounding box center [743, 289] width 144 height 28
select select ""pending""
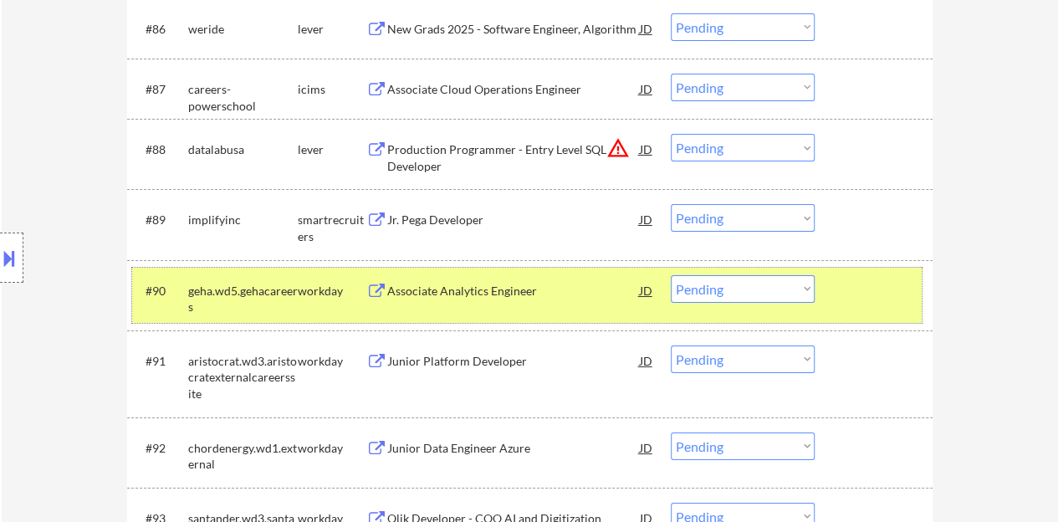
click at [865, 284] on div at bounding box center [876, 290] width 74 height 30
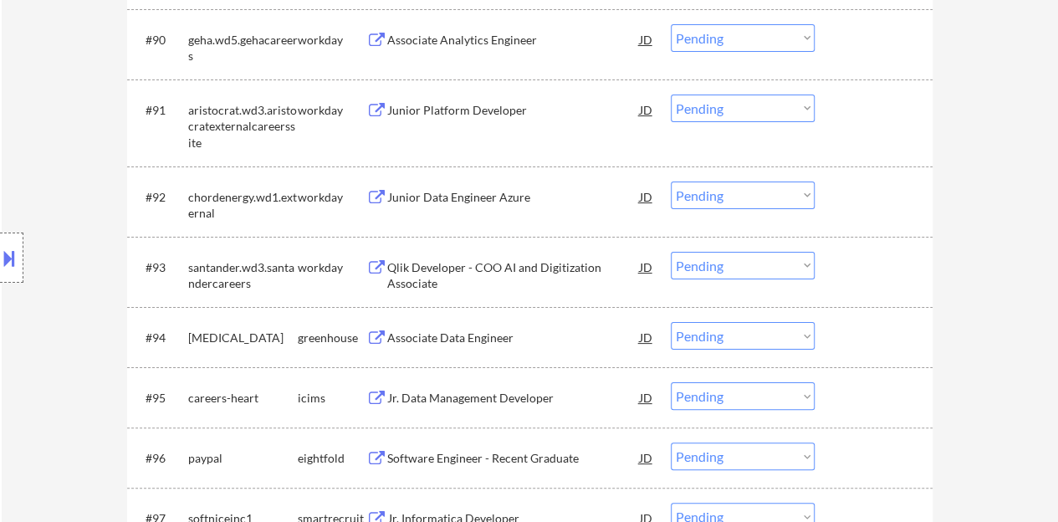
scroll to position [6443, 0]
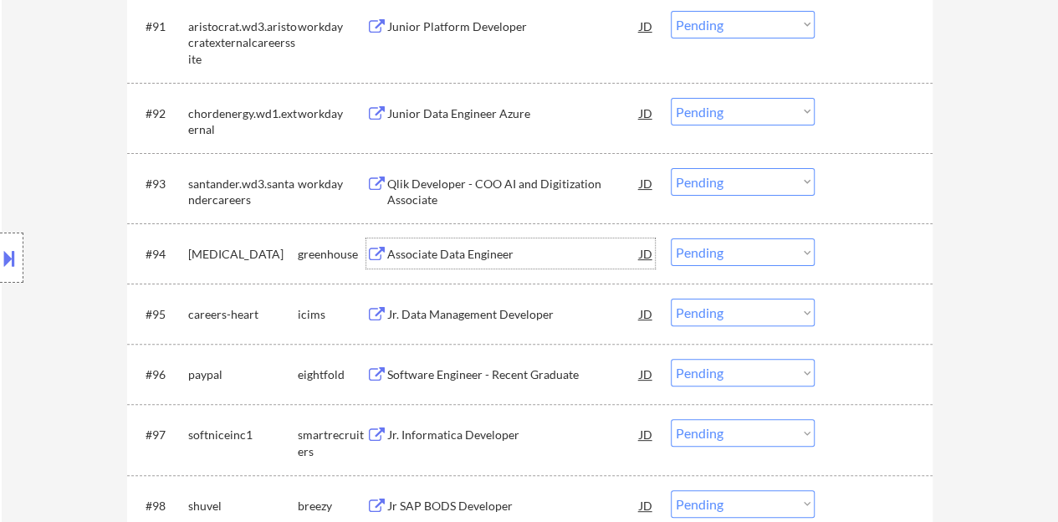
click at [478, 257] on div "Associate Data Engineer" at bounding box center [513, 254] width 253 height 17
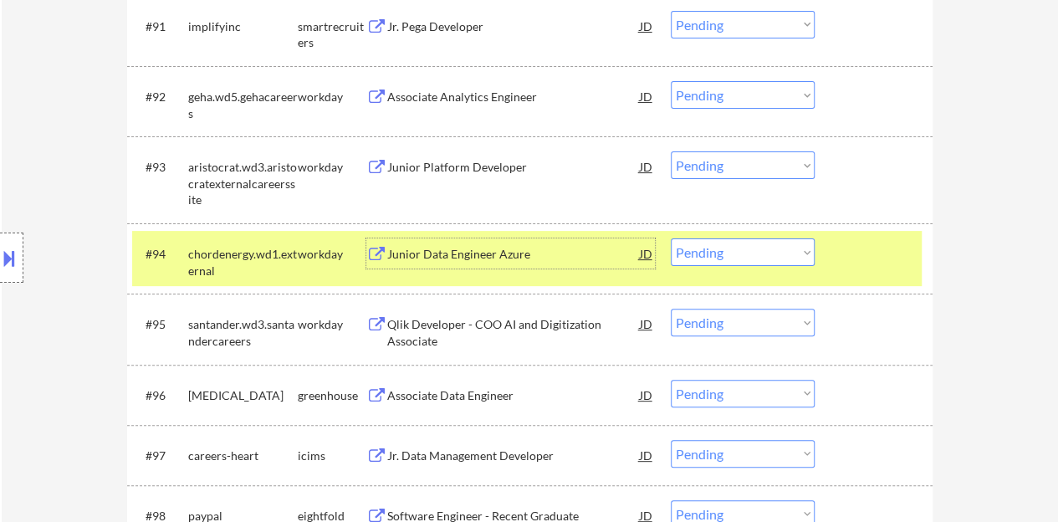
click at [877, 248] on div at bounding box center [876, 253] width 74 height 30
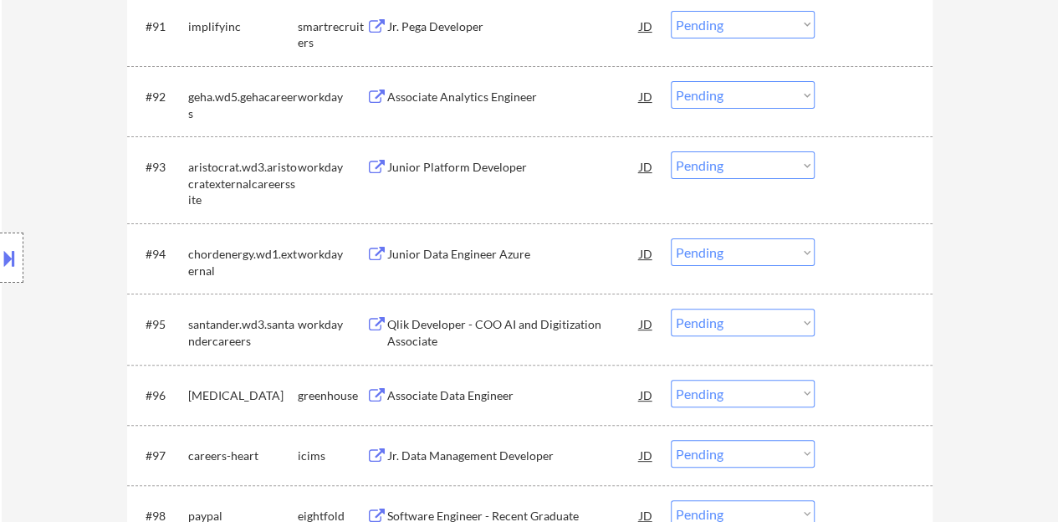
click at [746, 382] on select "Choose an option... Pending Applied Excluded (Questions) Excluded (Expired) Exc…" at bounding box center [743, 394] width 144 height 28
click at [671, 380] on select "Choose an option... Pending Applied Excluded (Questions) Excluded (Expired) Exc…" at bounding box center [743, 394] width 144 height 28
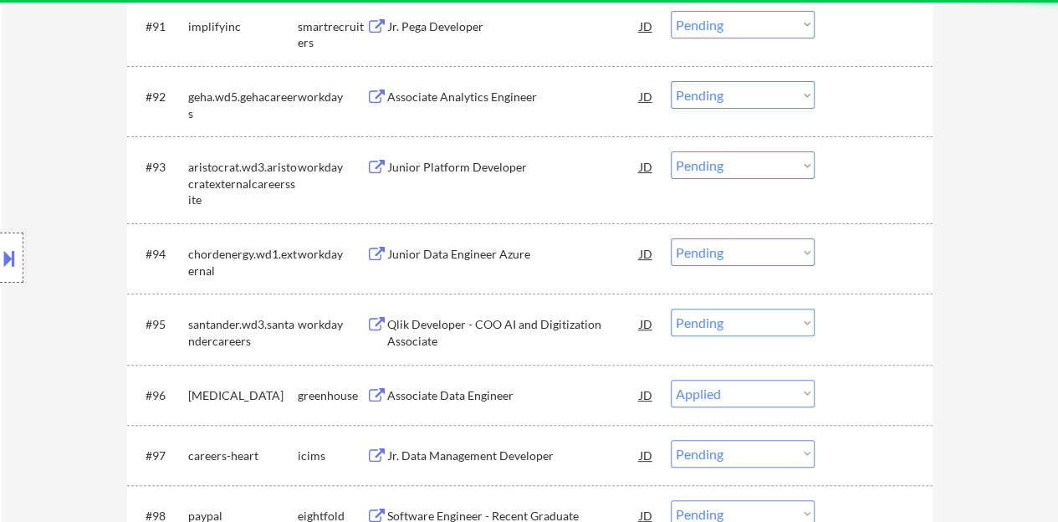
select select ""pending""
